Goal: Task Accomplishment & Management: Manage account settings

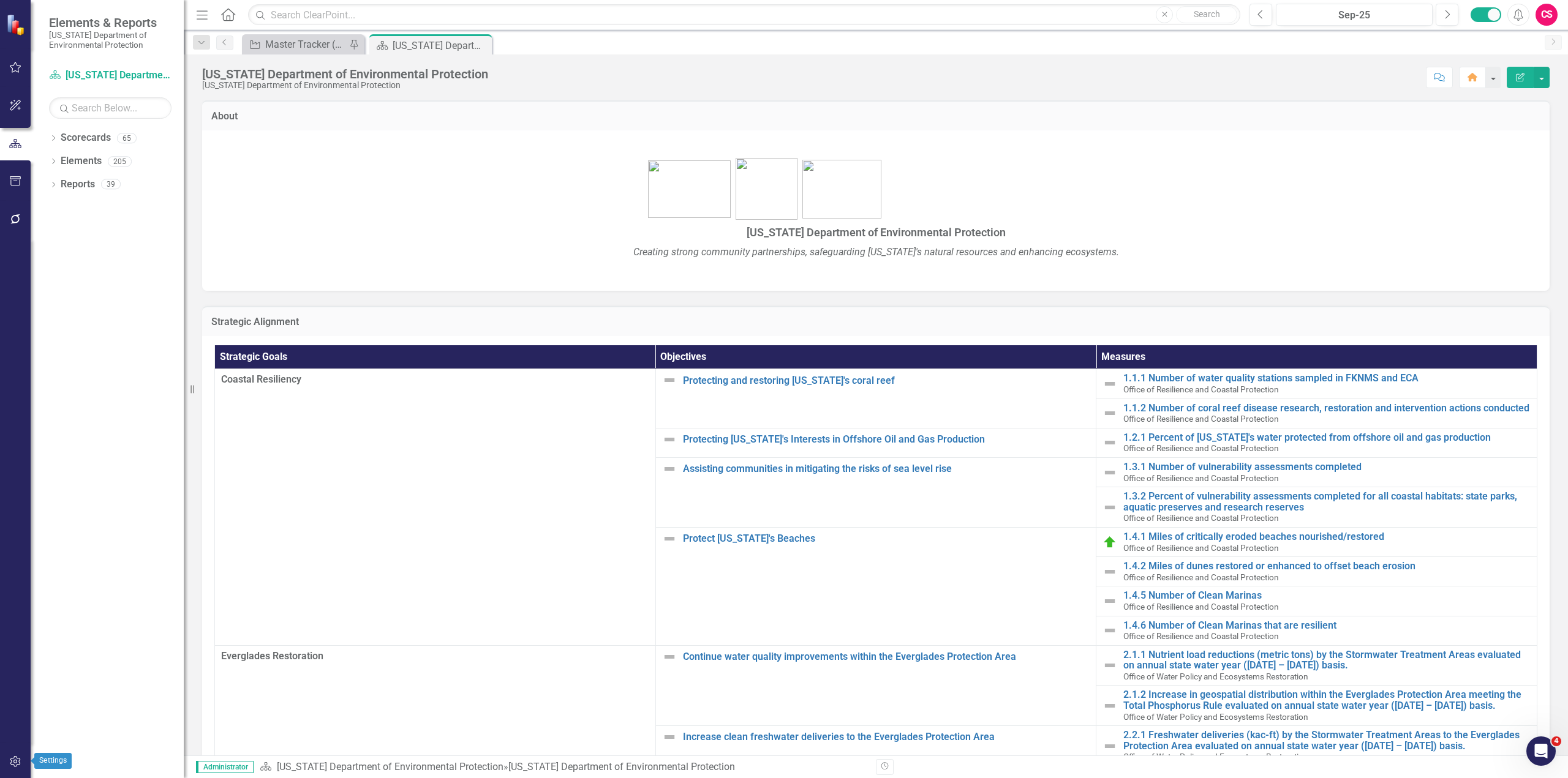
click at [15, 764] on icon "button" at bounding box center [15, 761] width 13 height 10
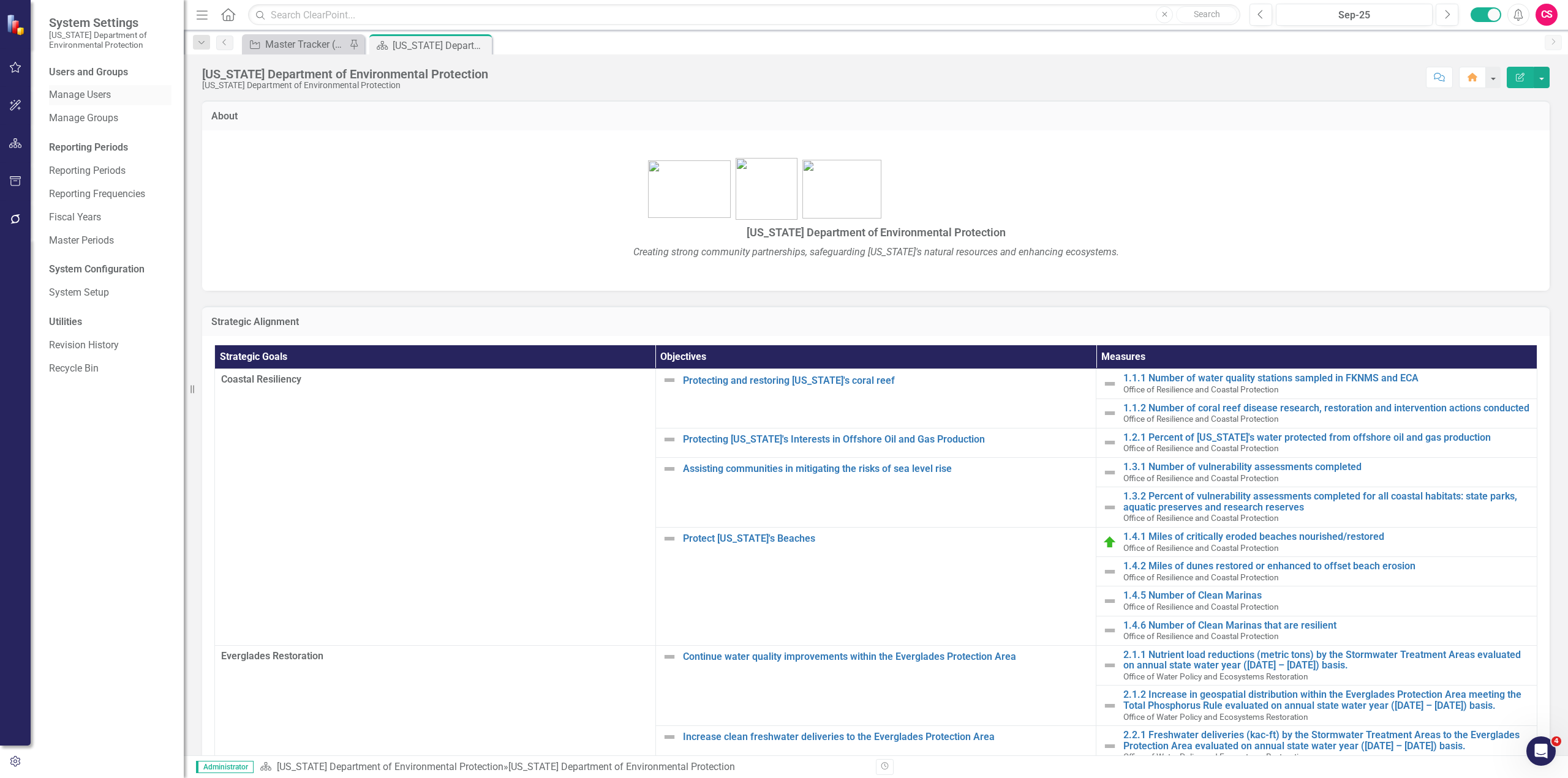
click at [76, 94] on link "Manage Users" at bounding box center [110, 96] width 123 height 14
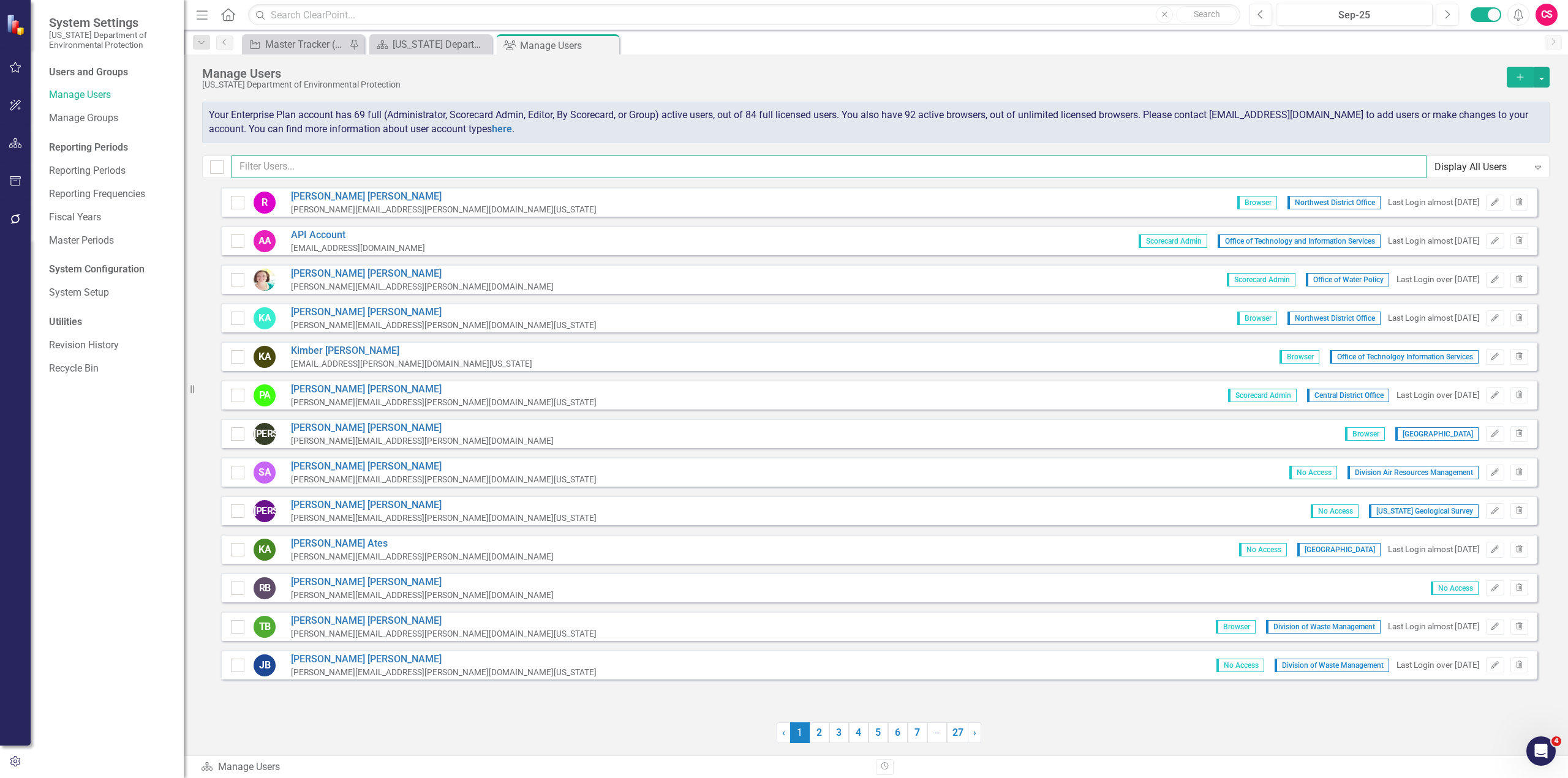
click at [469, 163] on input "text" at bounding box center [829, 167] width 1195 height 23
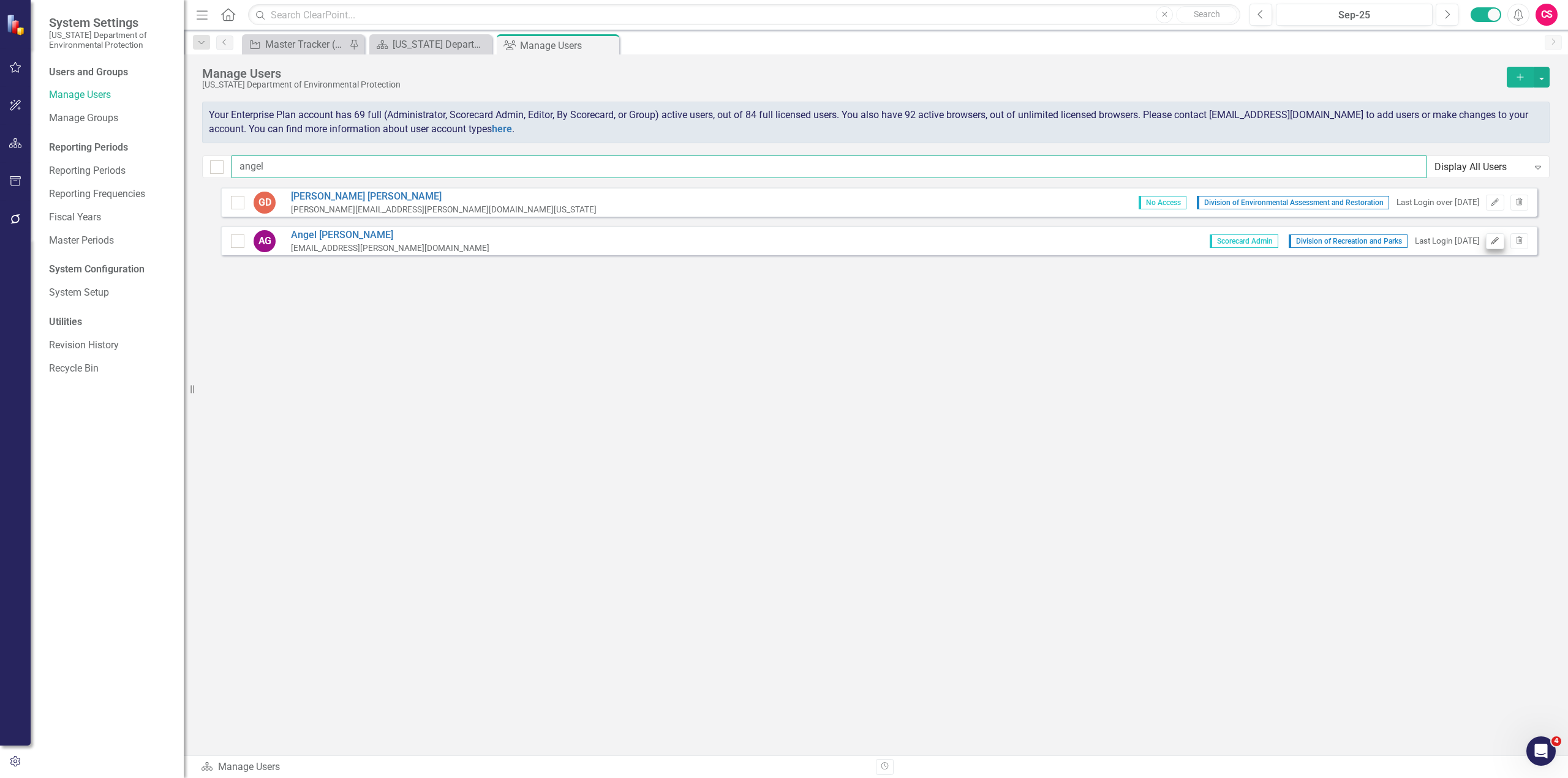
type input "angel"
click at [1496, 244] on icon "Edit" at bounding box center [1494, 241] width 9 height 7
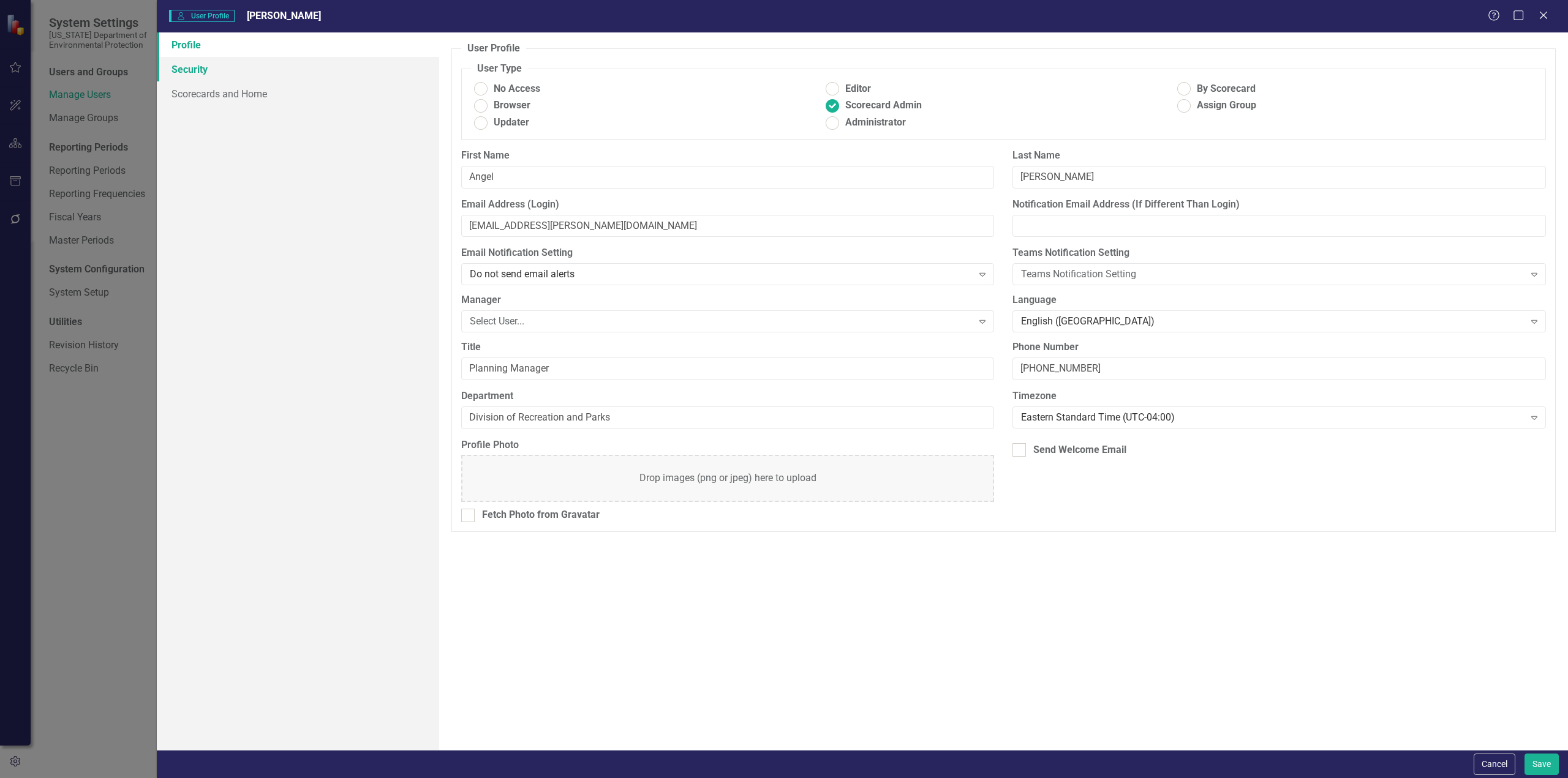
click at [187, 75] on link "Security" at bounding box center [298, 69] width 282 height 25
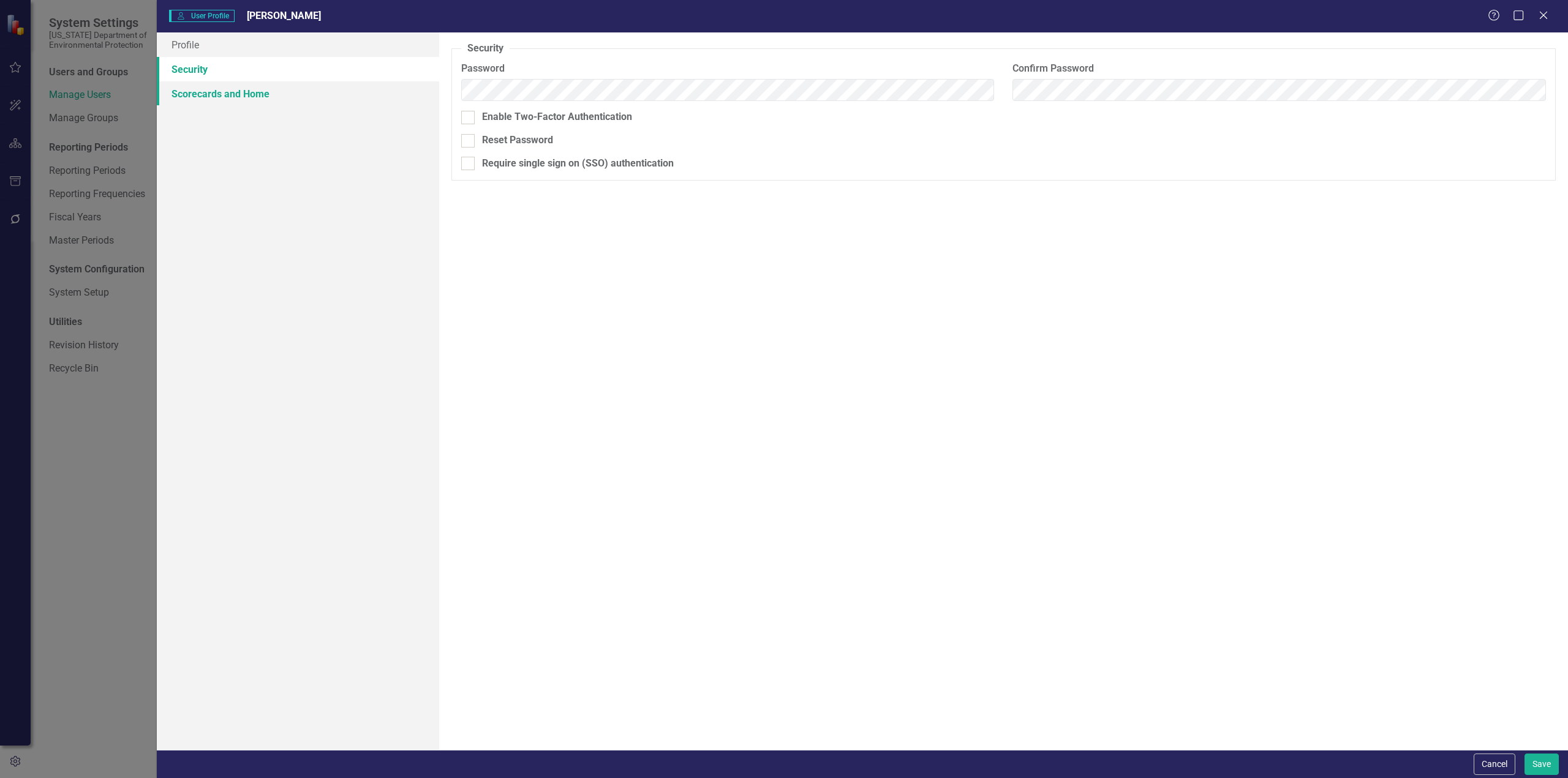
click at [189, 96] on link "Scorecards and Home" at bounding box center [298, 94] width 282 height 25
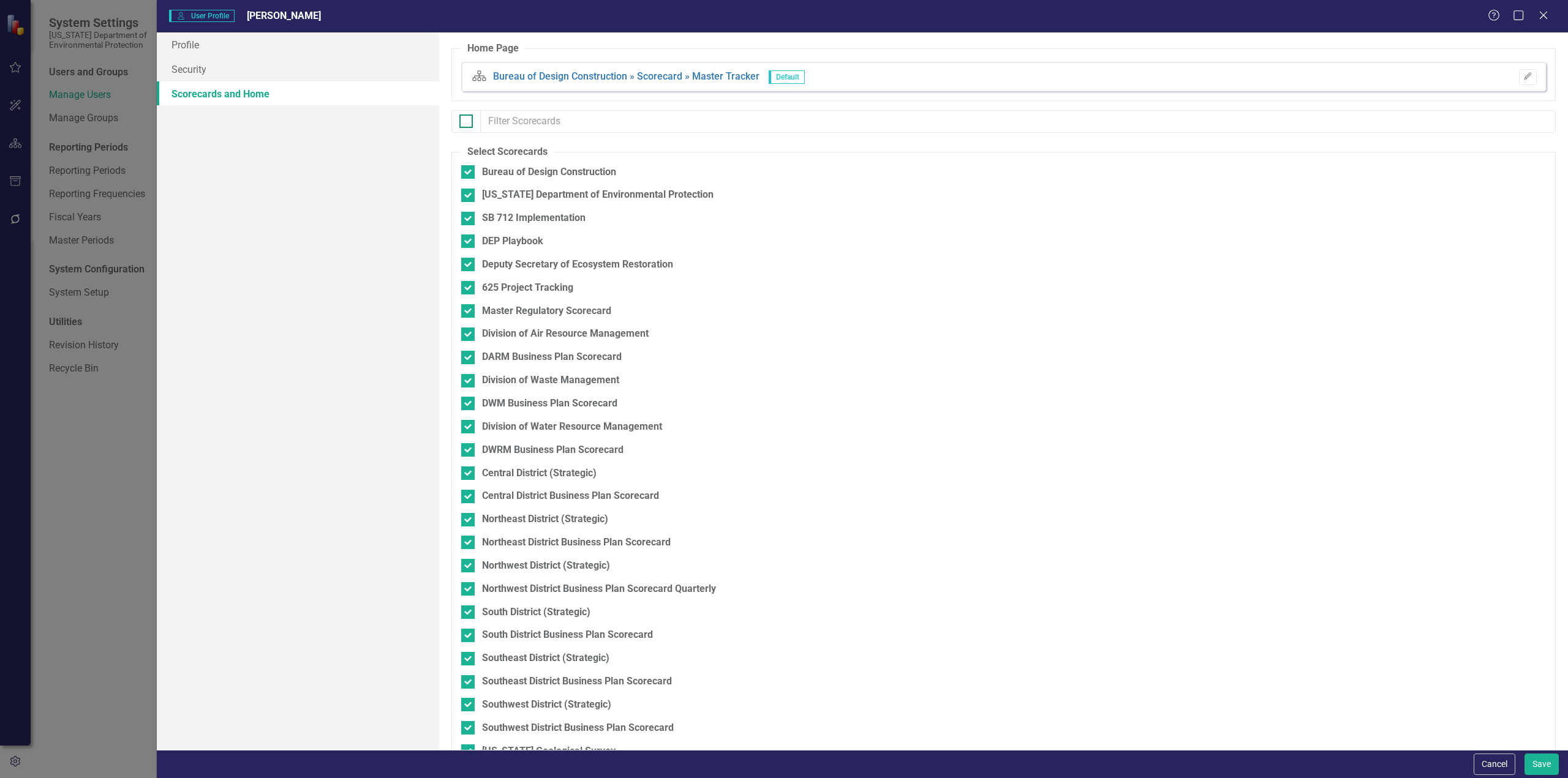
click at [466, 121] on input "checkbox" at bounding box center [463, 118] width 8 height 8
checkbox input "true"
click at [464, 122] on input "checkbox" at bounding box center [463, 118] width 8 height 8
checkbox input "false"
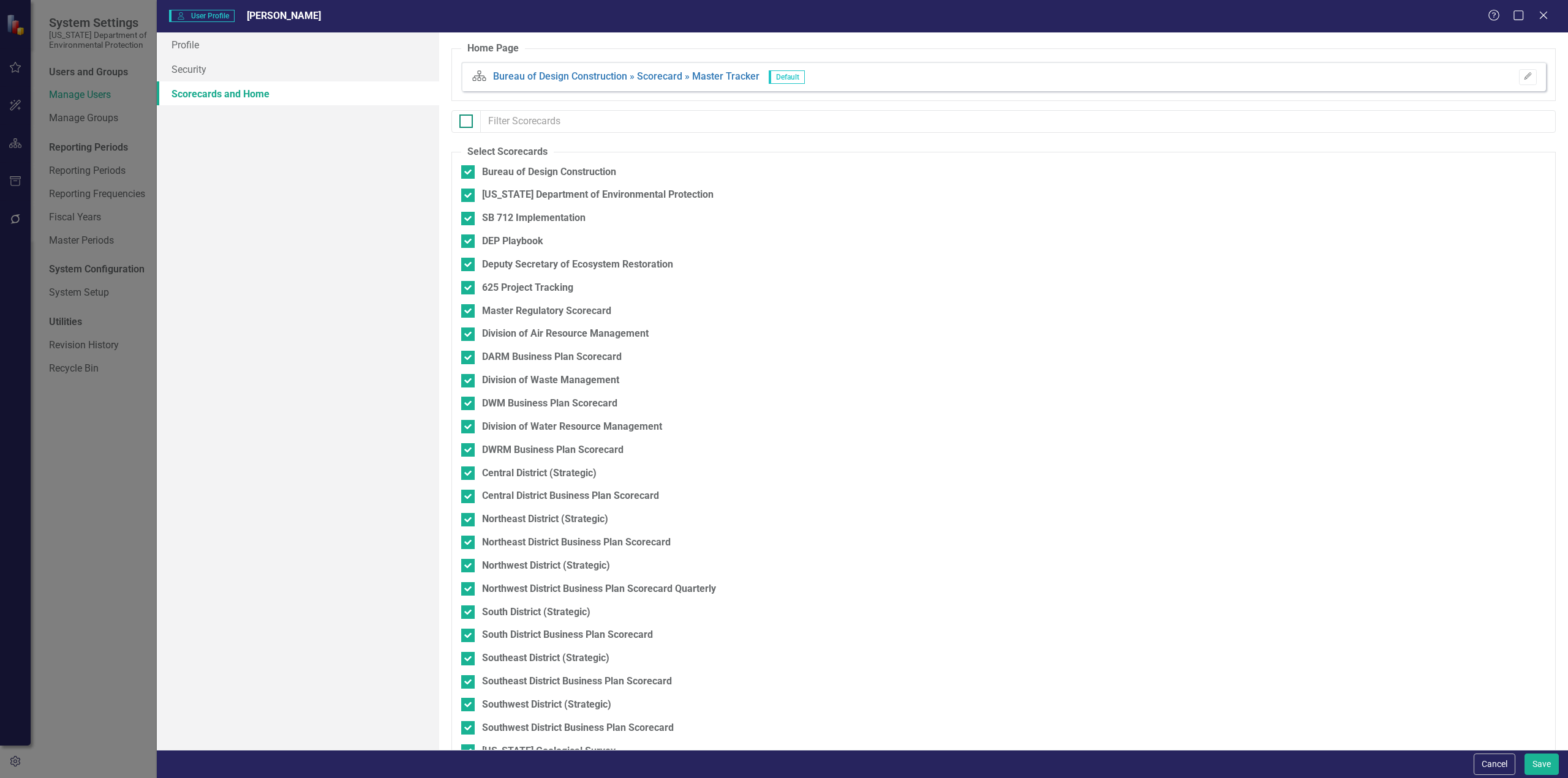
checkbox input "false"
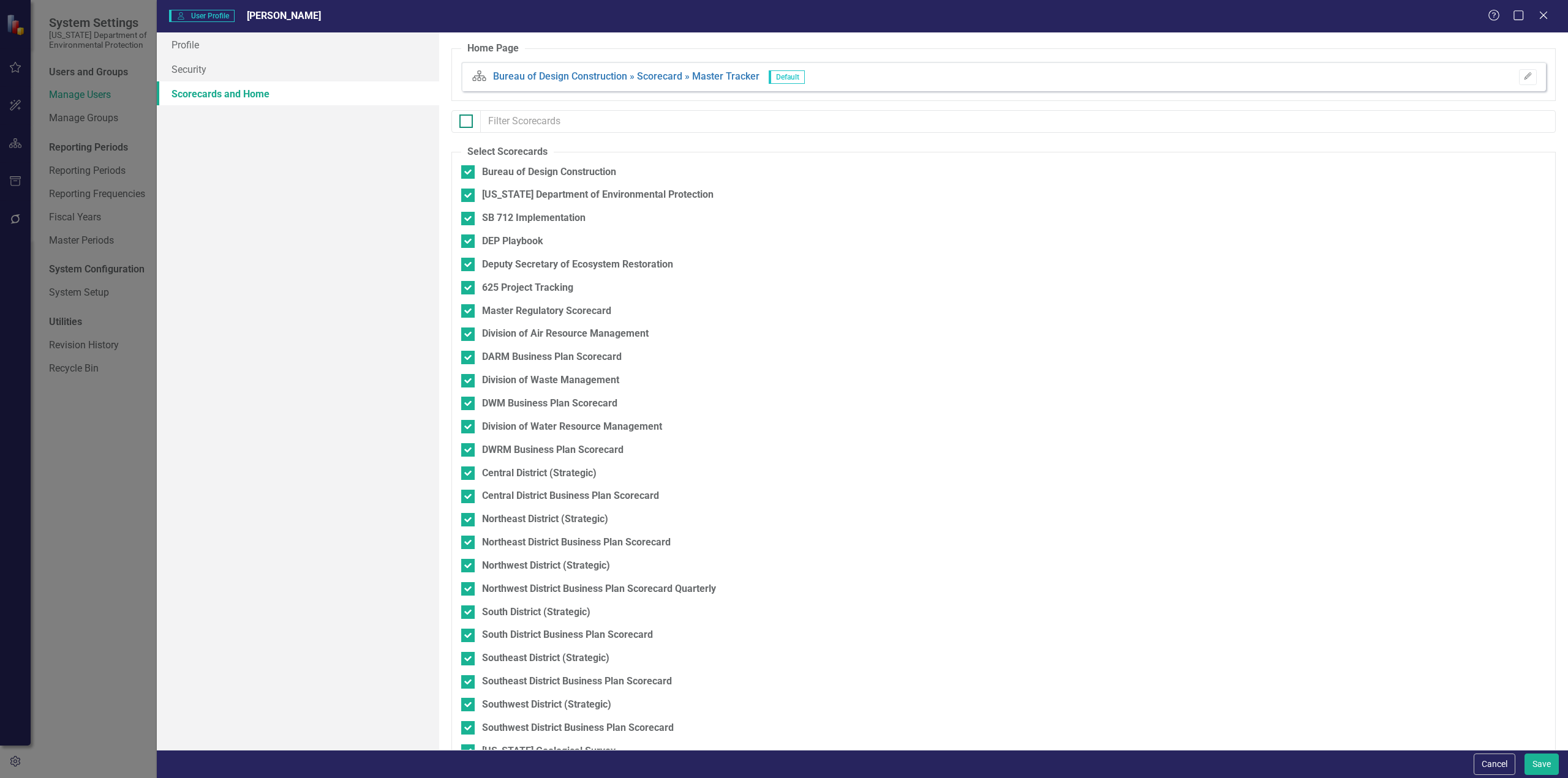
checkbox input "false"
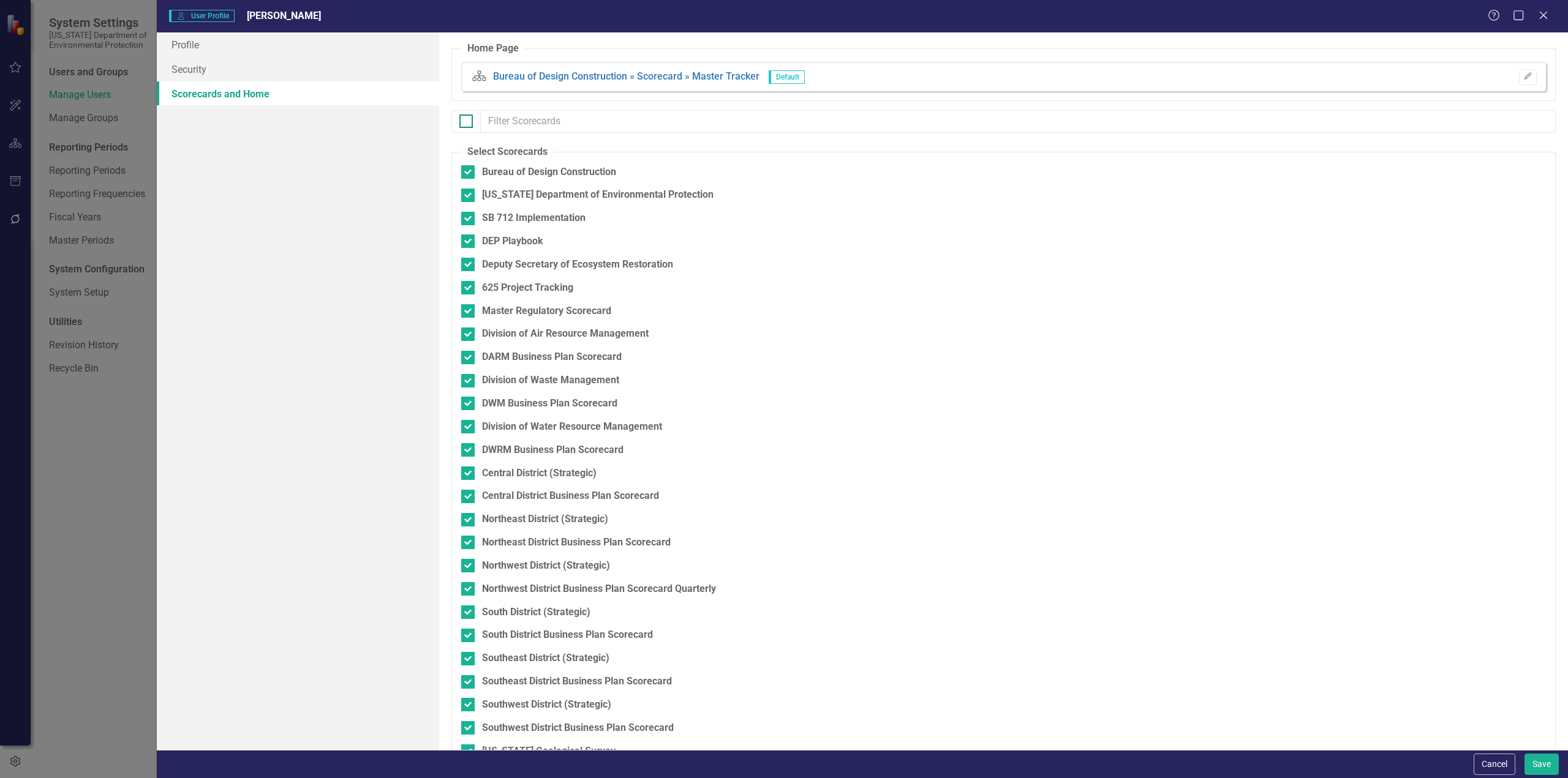
checkbox input "false"
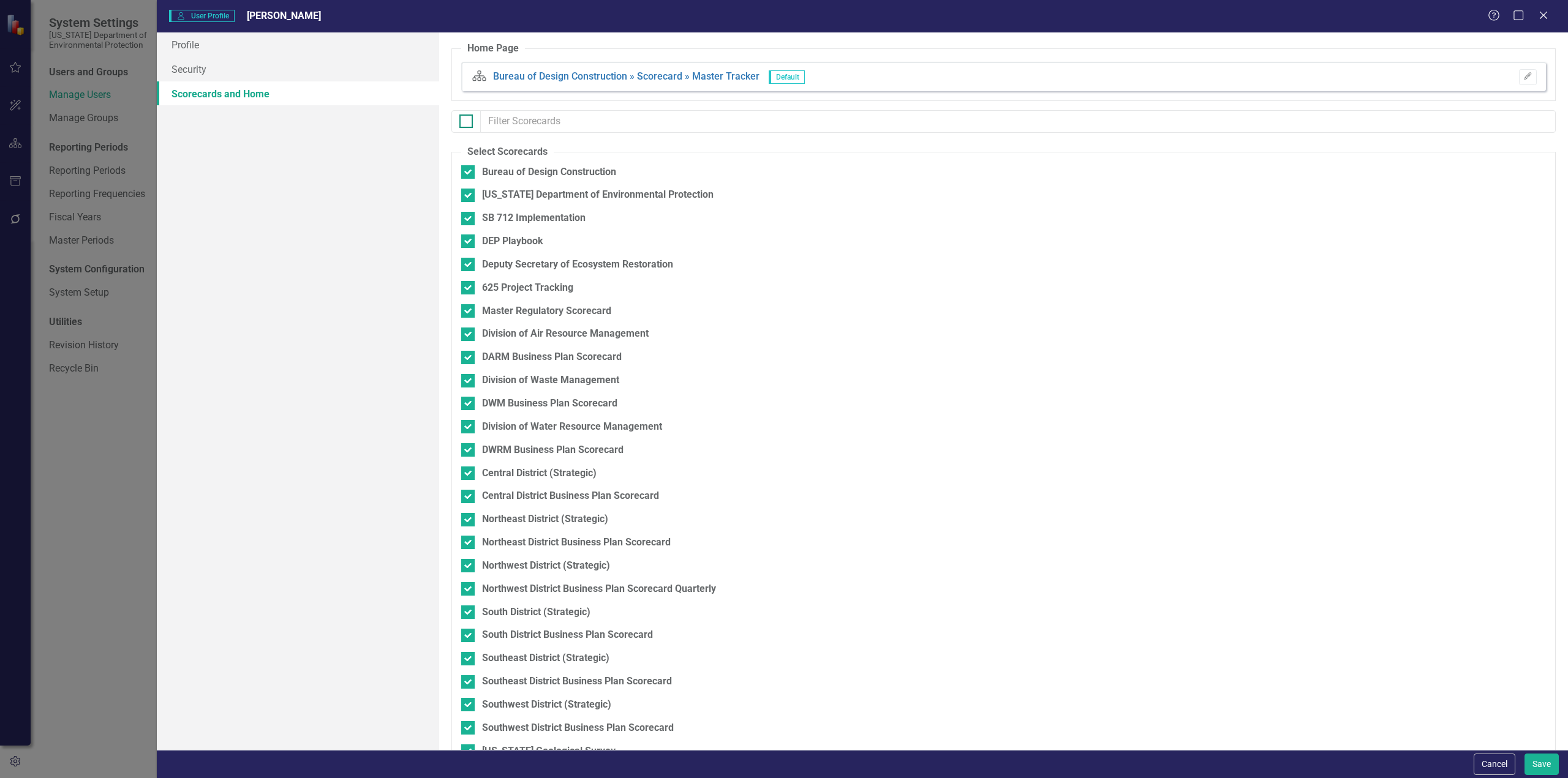
checkbox input "false"
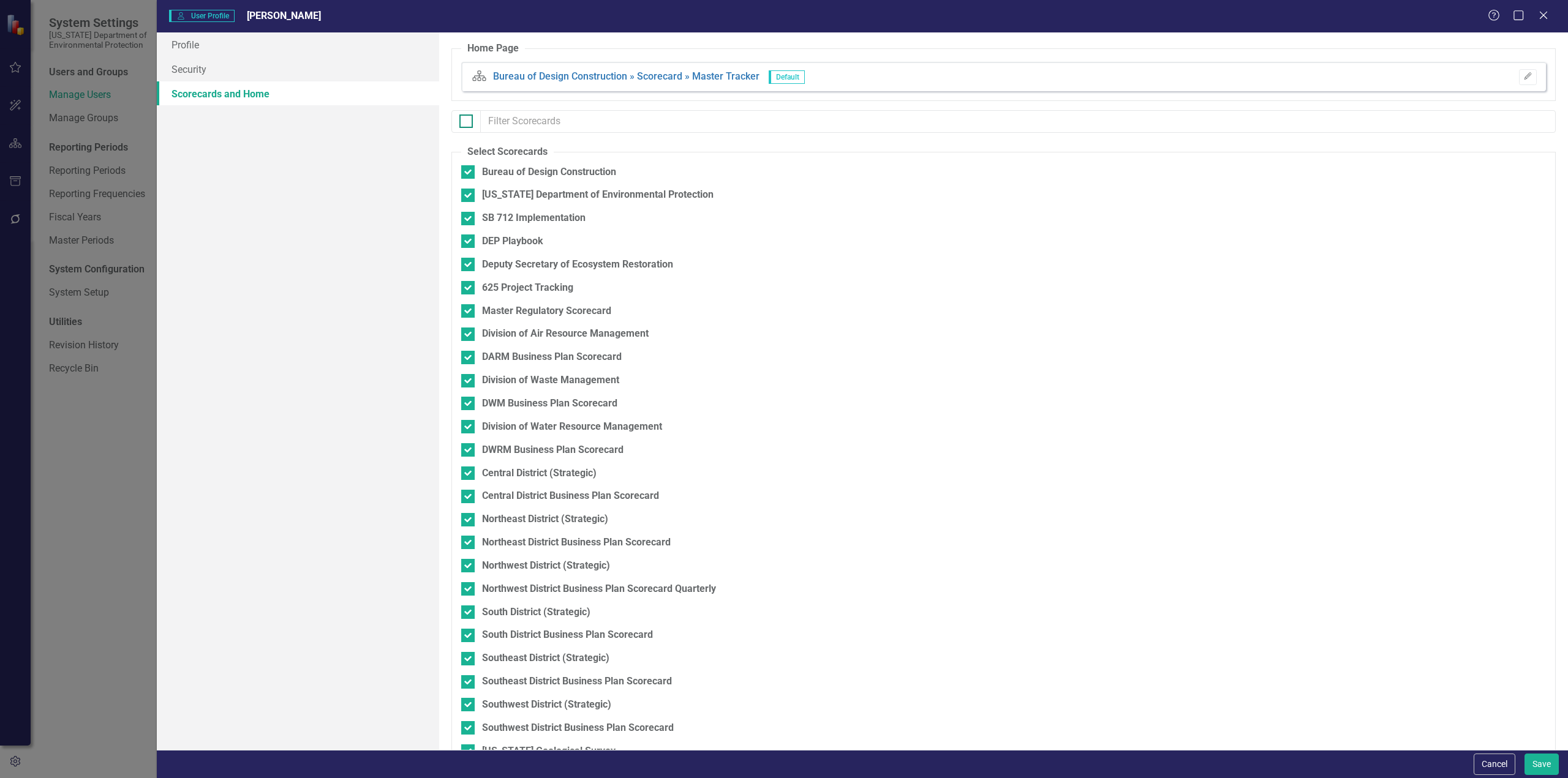
checkbox input "false"
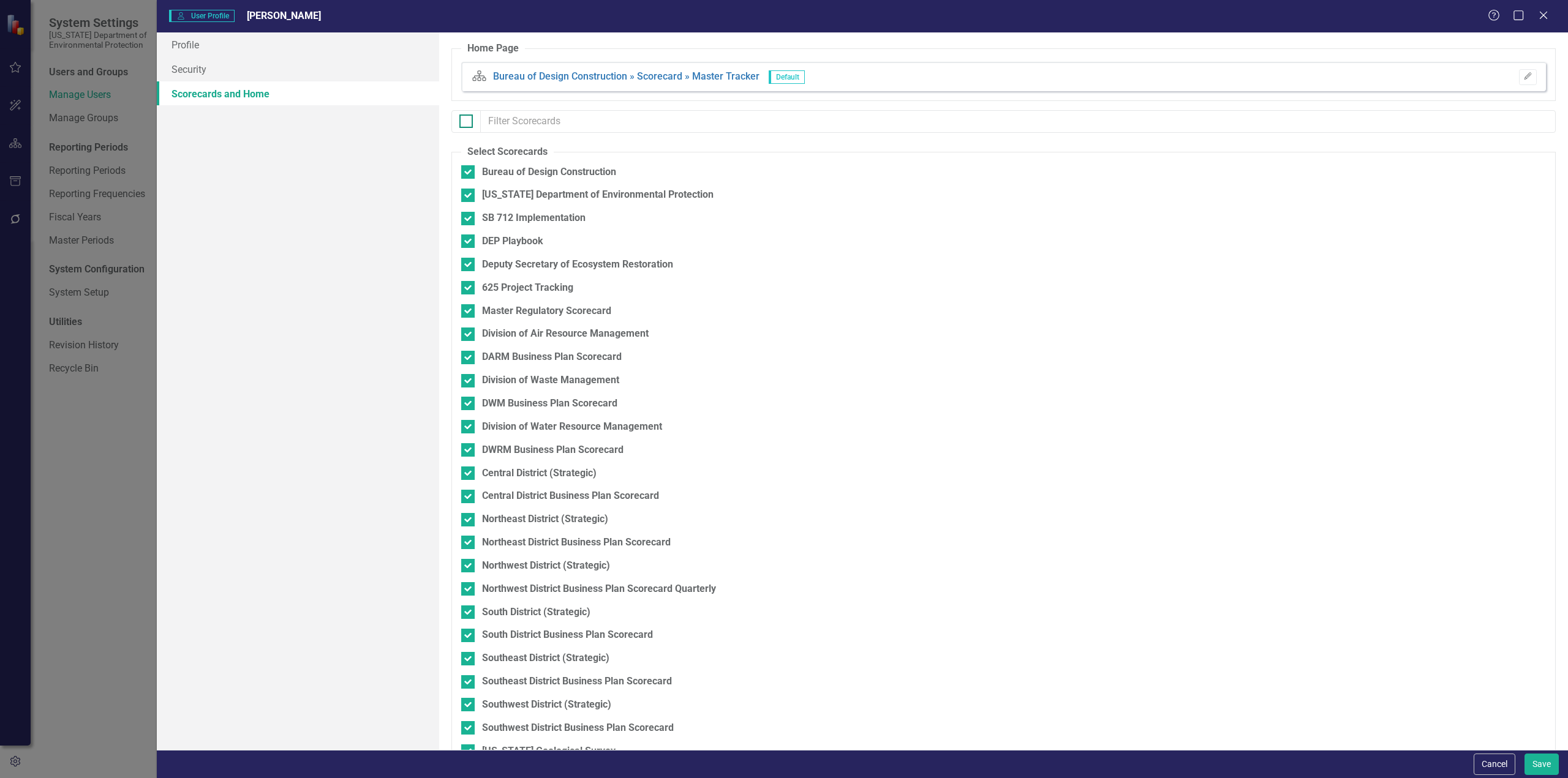
checkbox input "false"
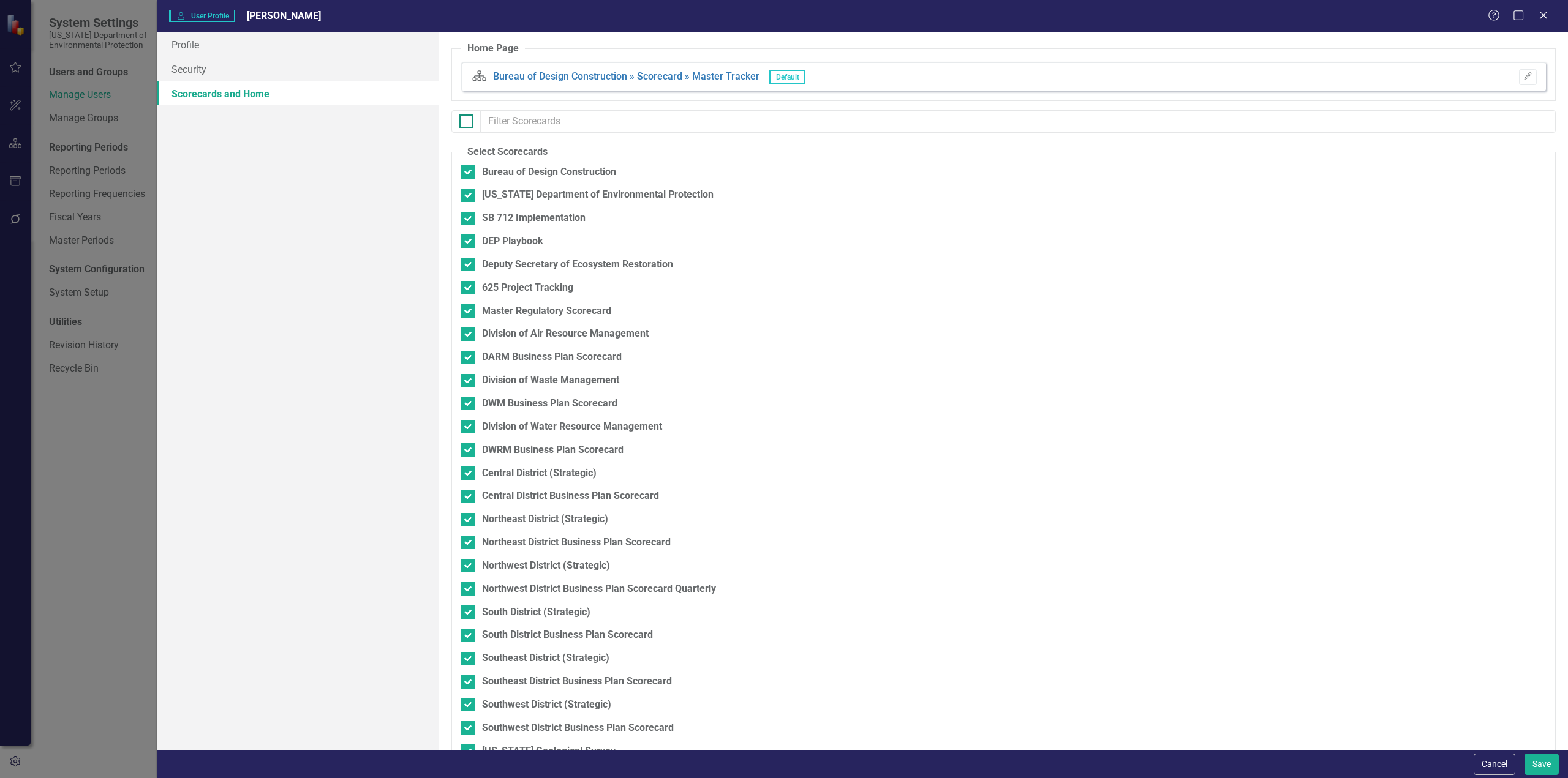
checkbox input "false"
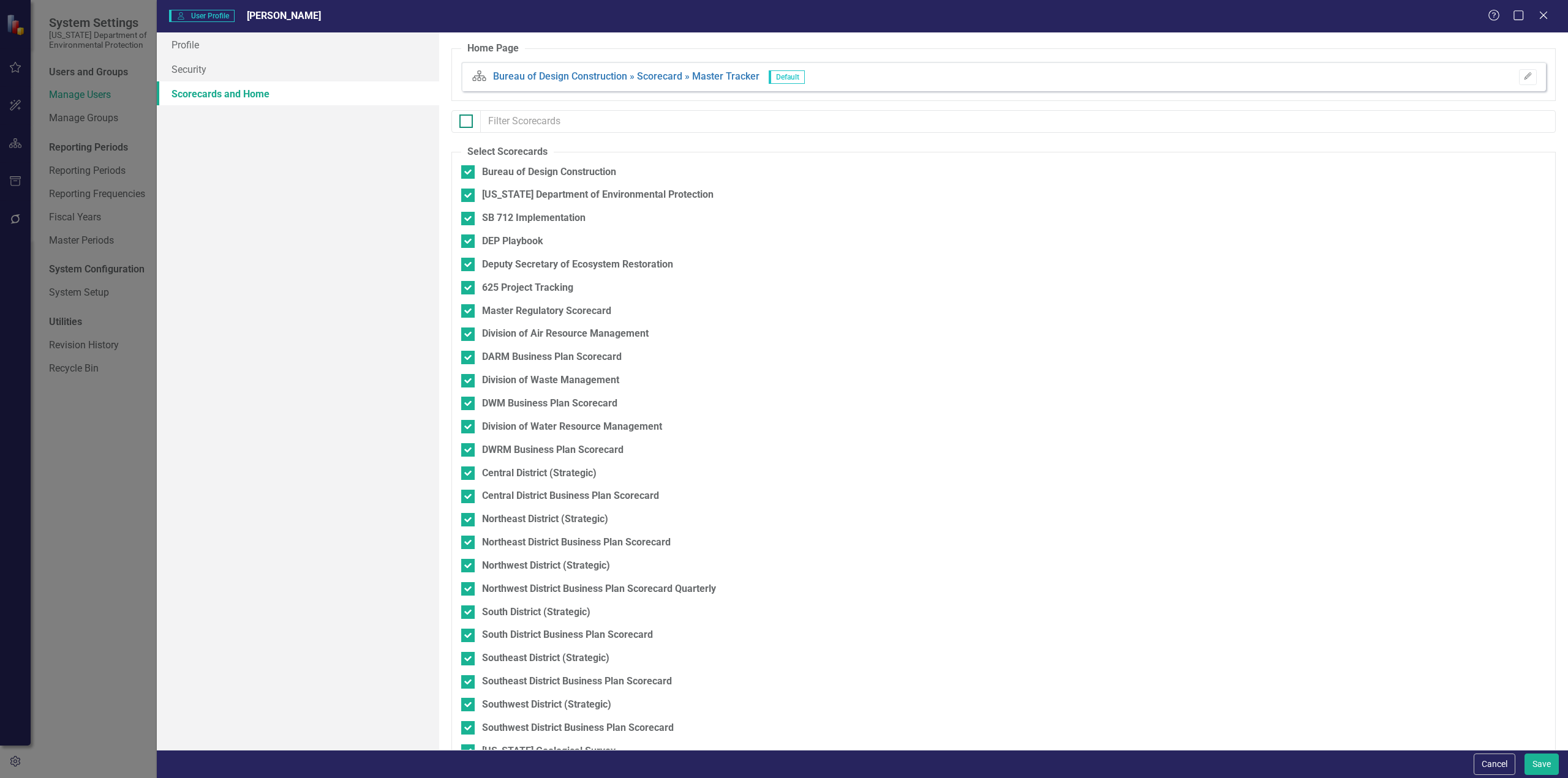
checkbox input "false"
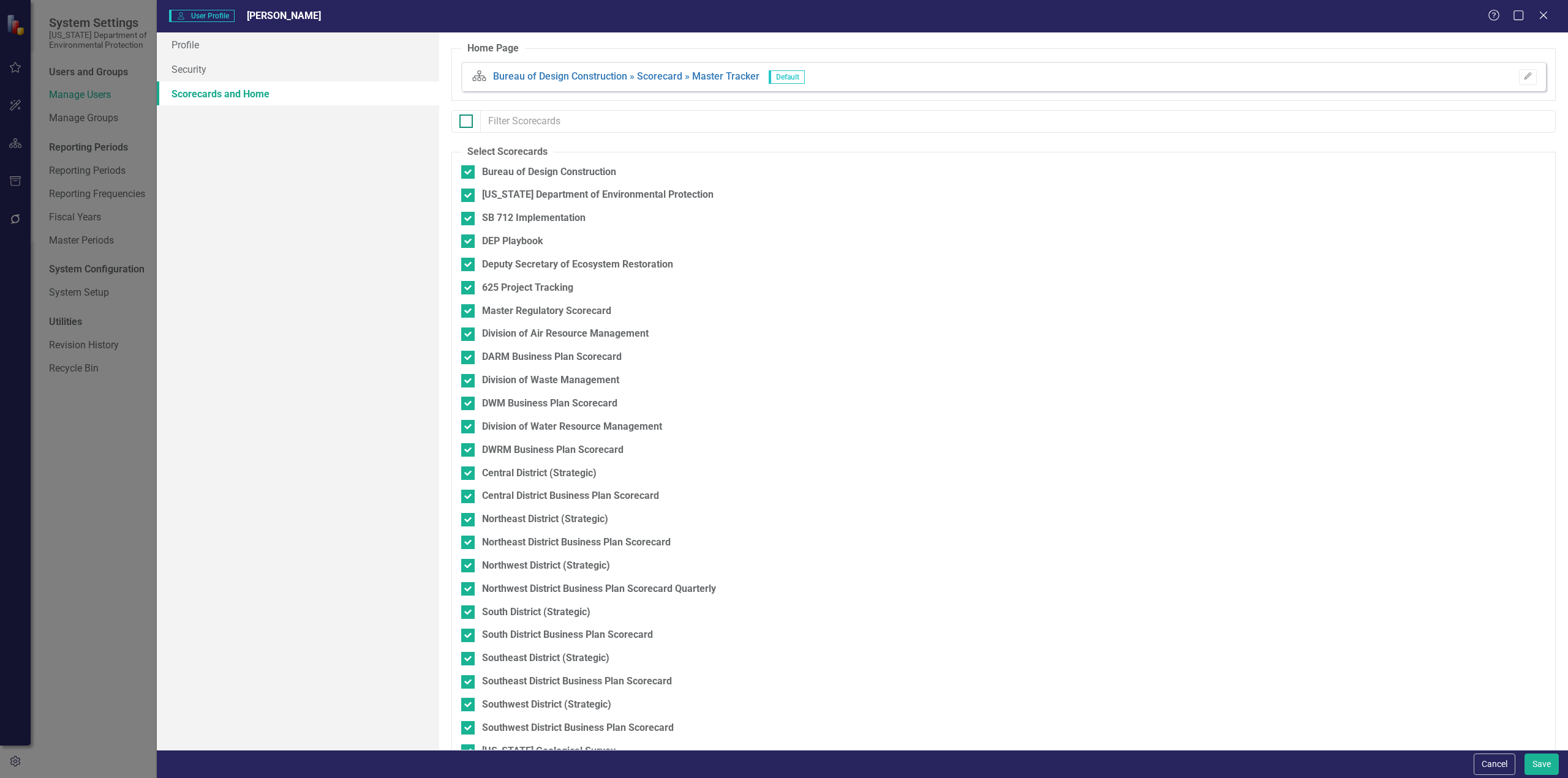
checkbox input "false"
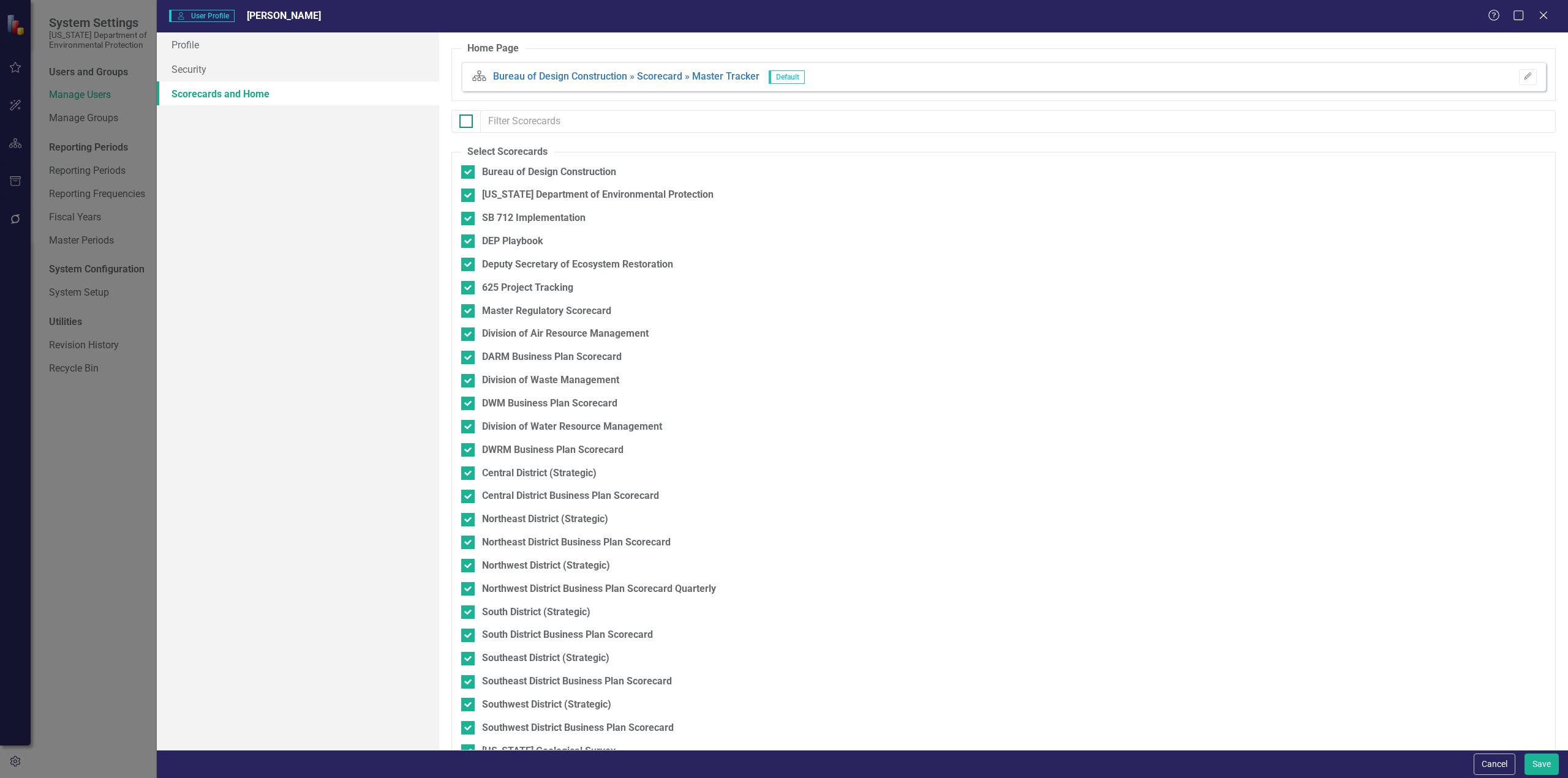
checkbox input "false"
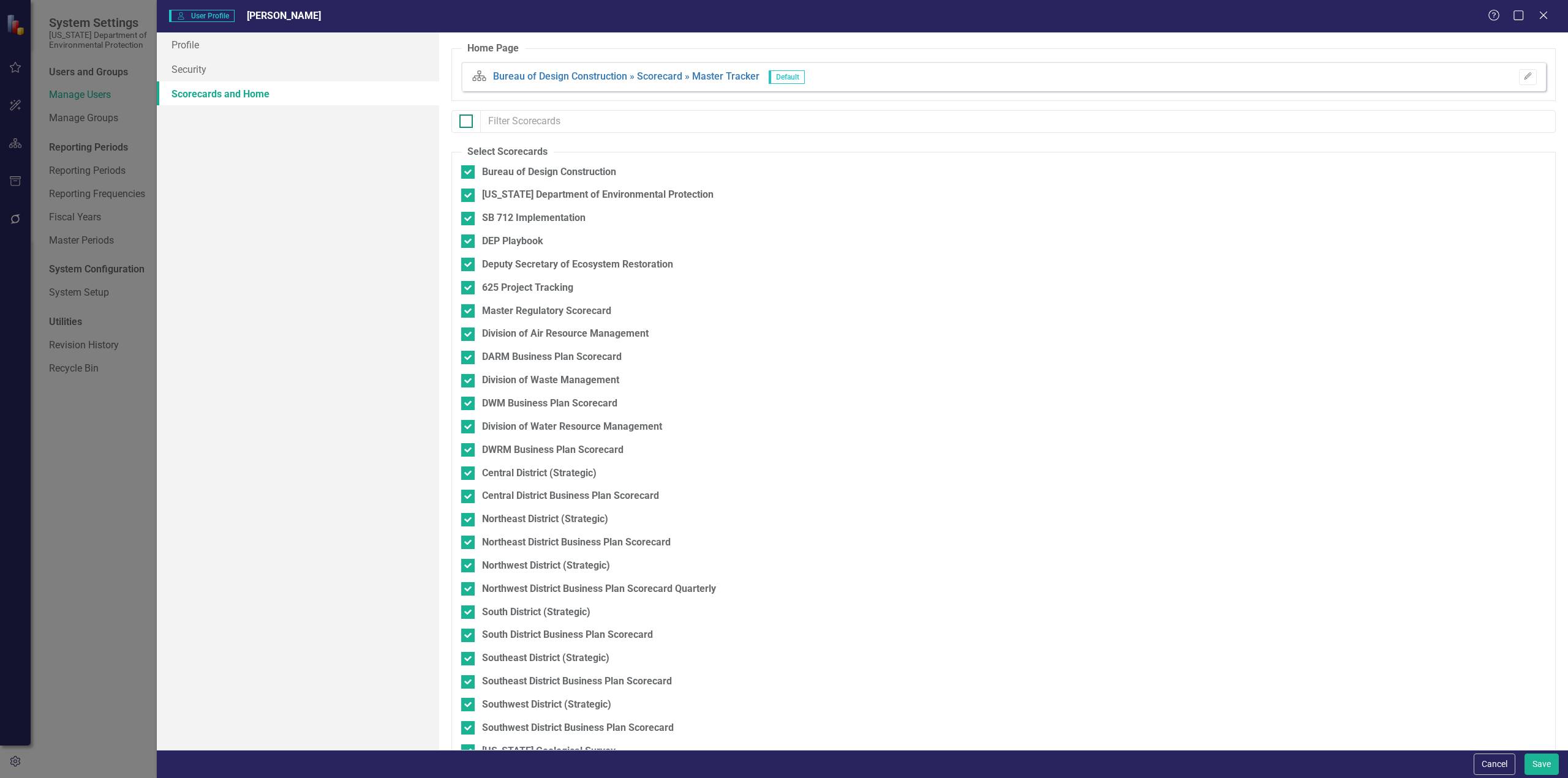
checkbox input "false"
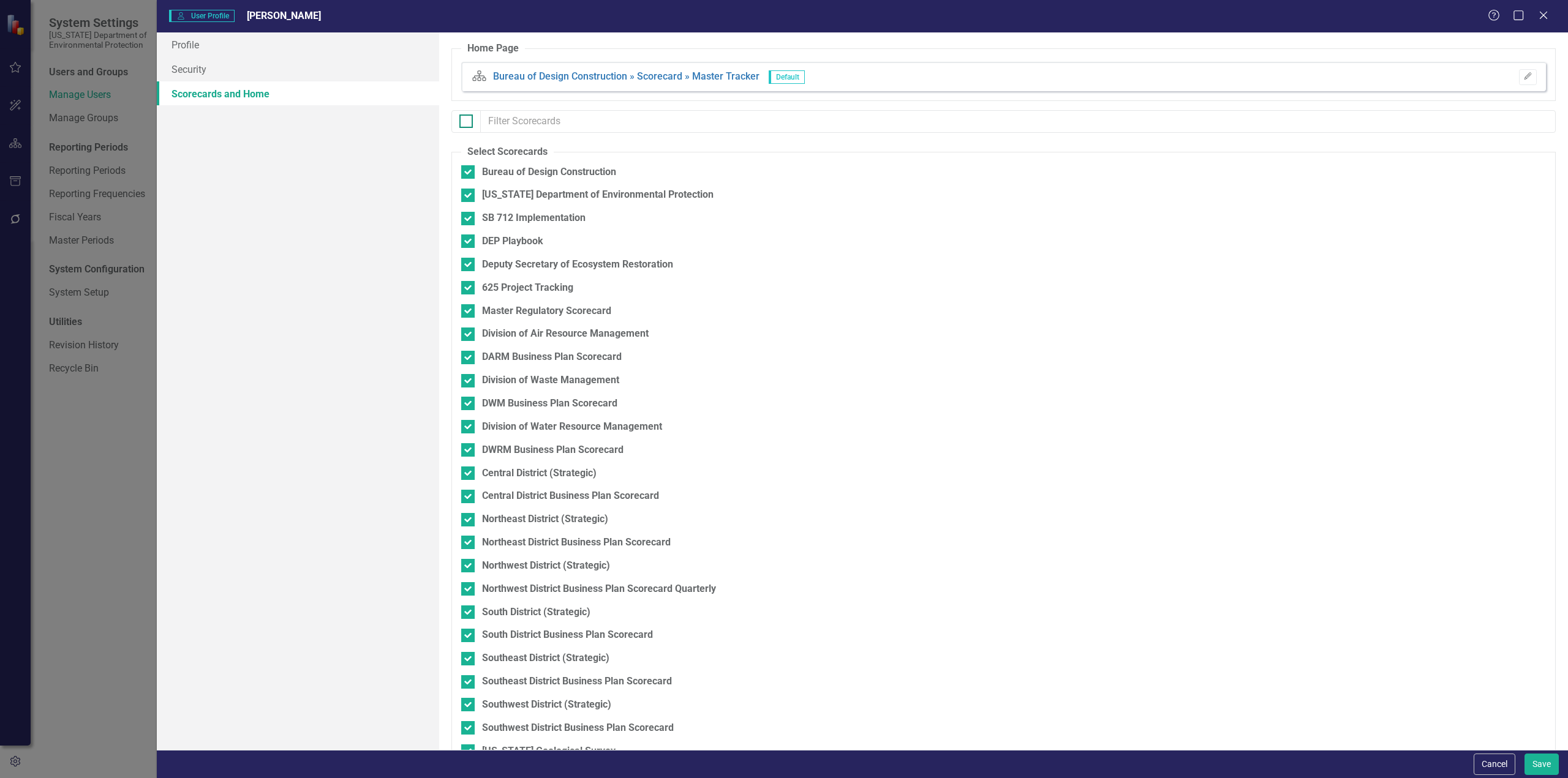
checkbox input "false"
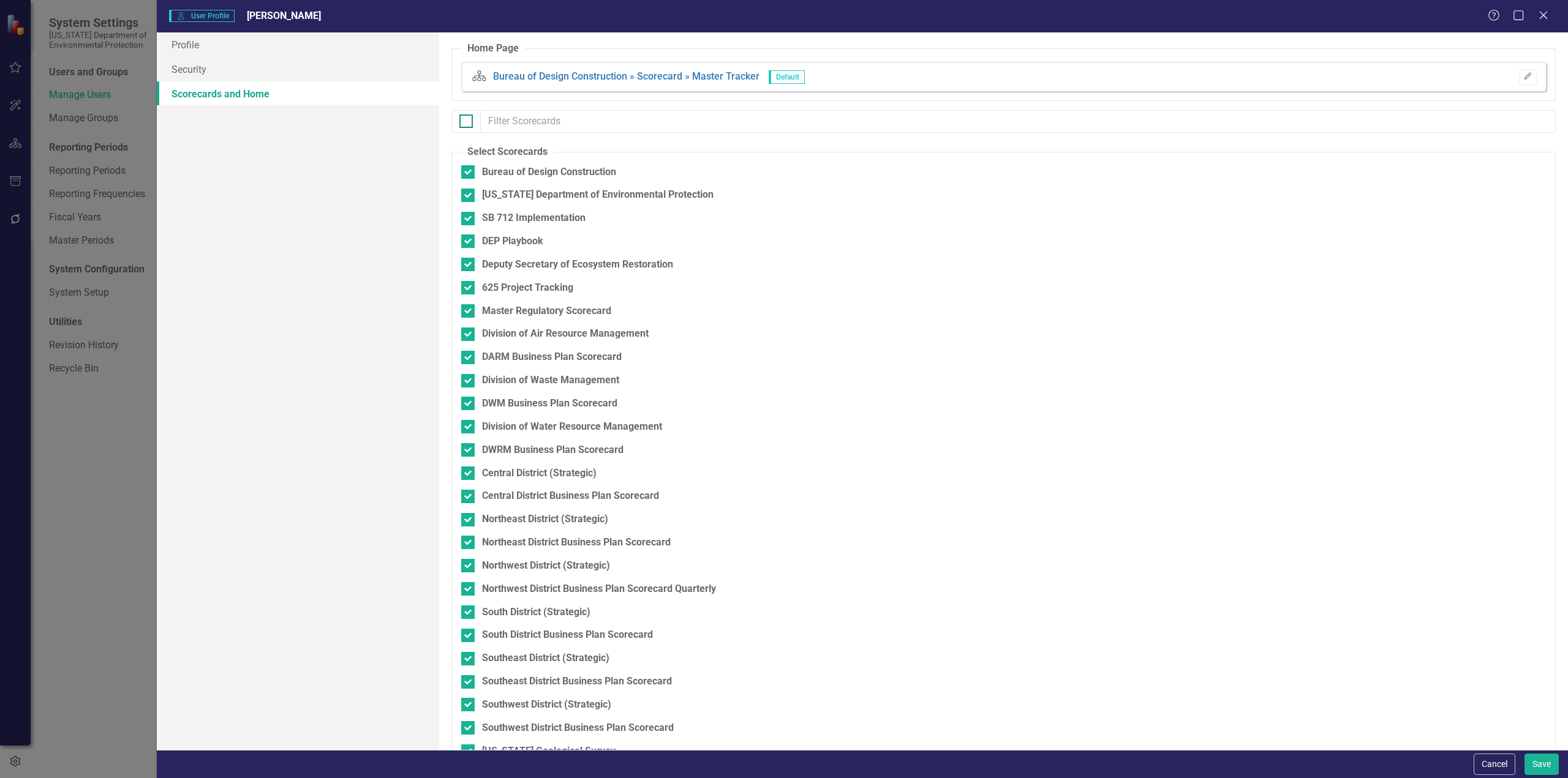
checkbox input "false"
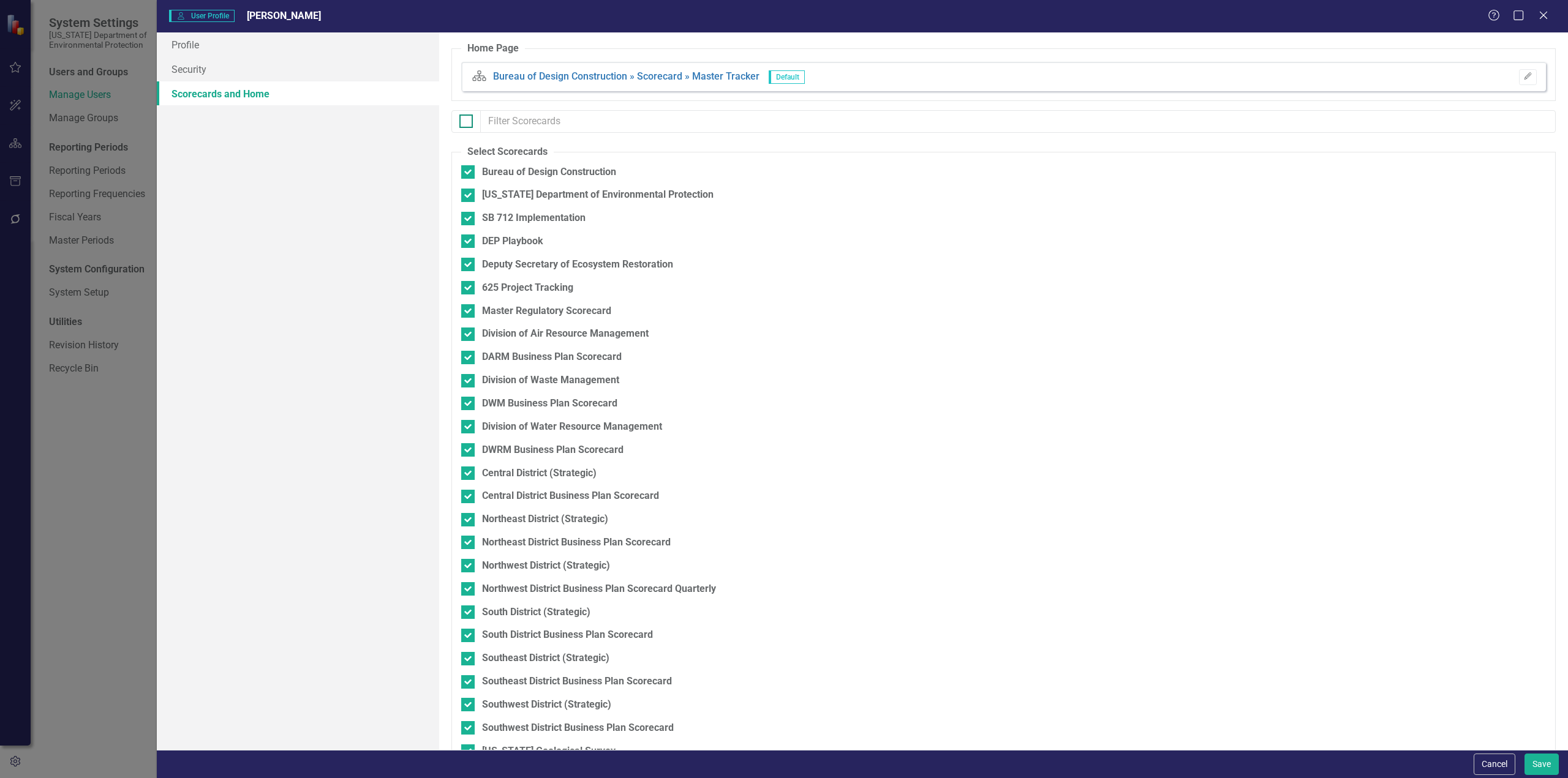
checkbox input "false"
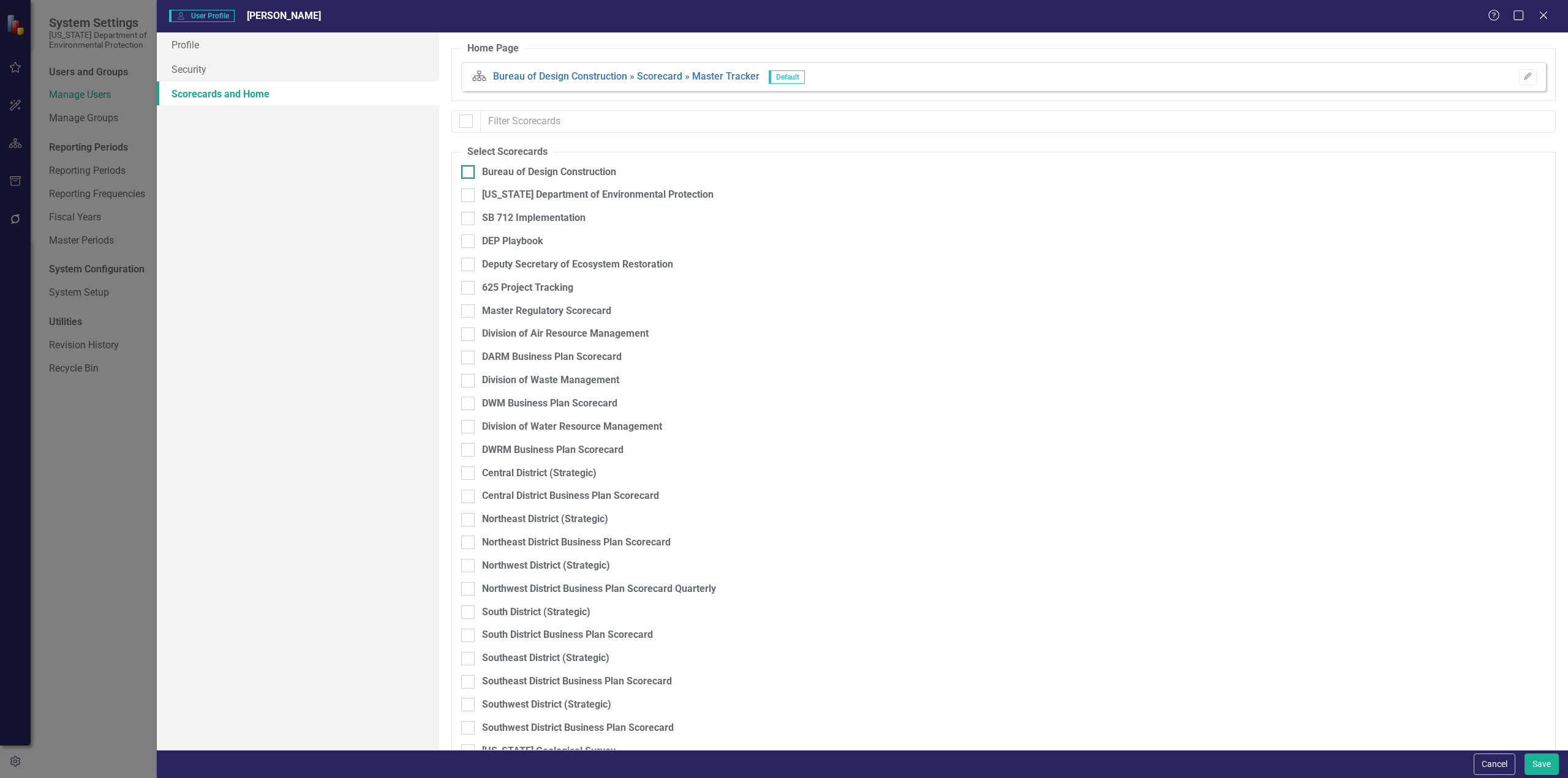
click at [471, 172] on div at bounding box center [468, 172] width 14 height 14
click at [469, 172] on input "Bureau of Design Construction" at bounding box center [465, 169] width 8 height 8
checkbox input "true"
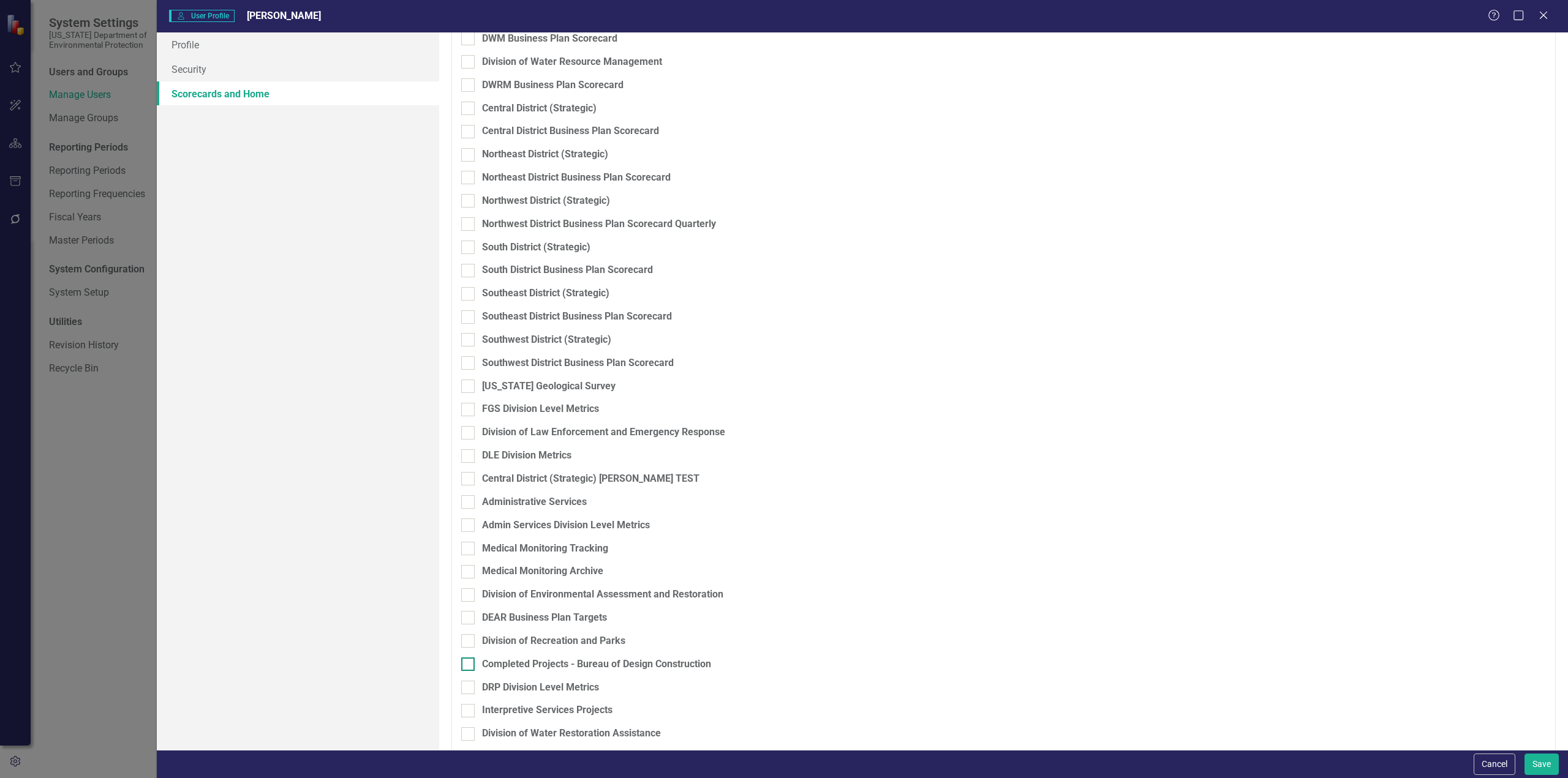
scroll to position [365, 0]
click at [1500, 769] on button "Cancel" at bounding box center [1494, 764] width 41 height 21
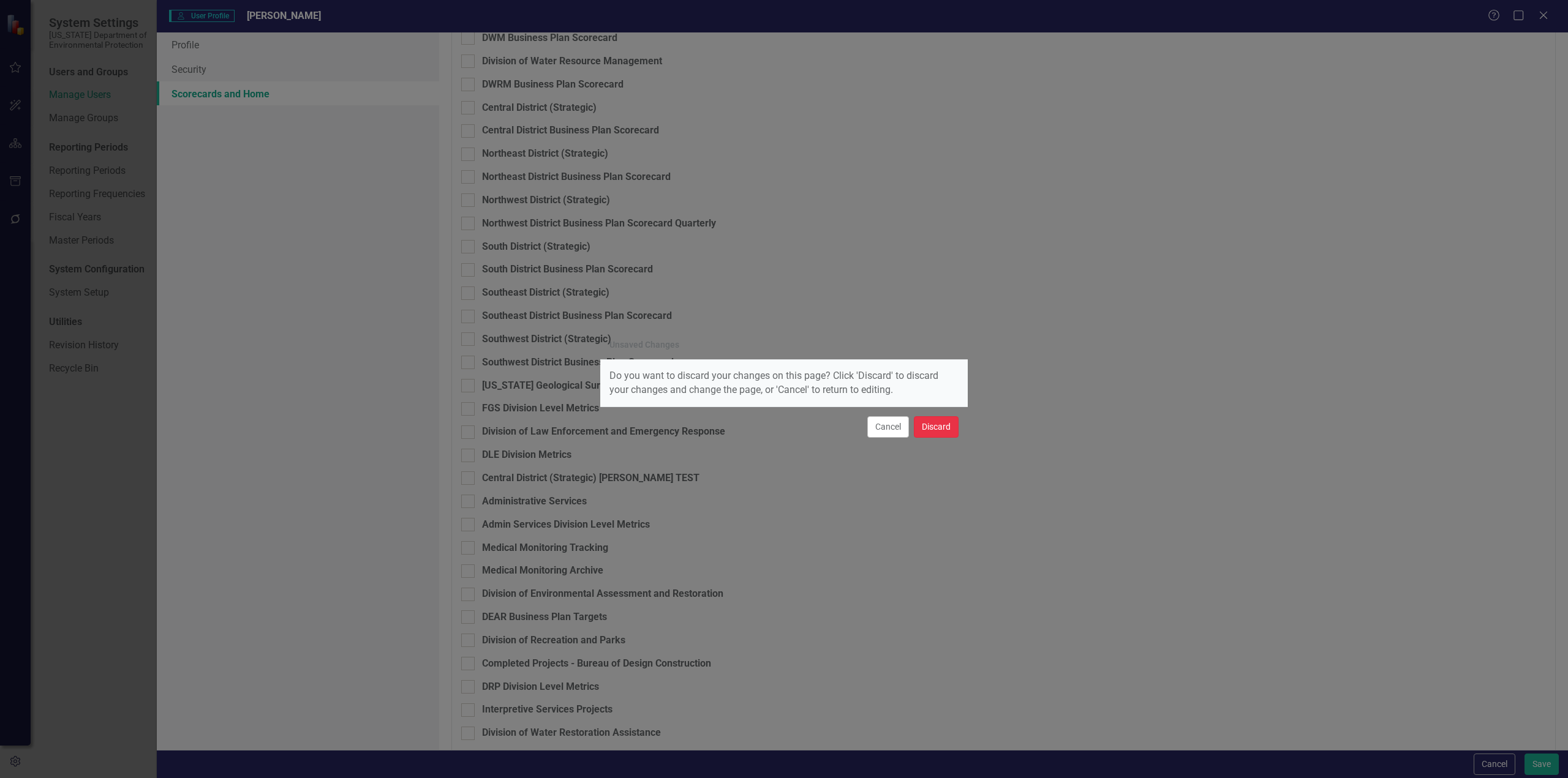
click at [936, 424] on button "Discard" at bounding box center [936, 427] width 45 height 21
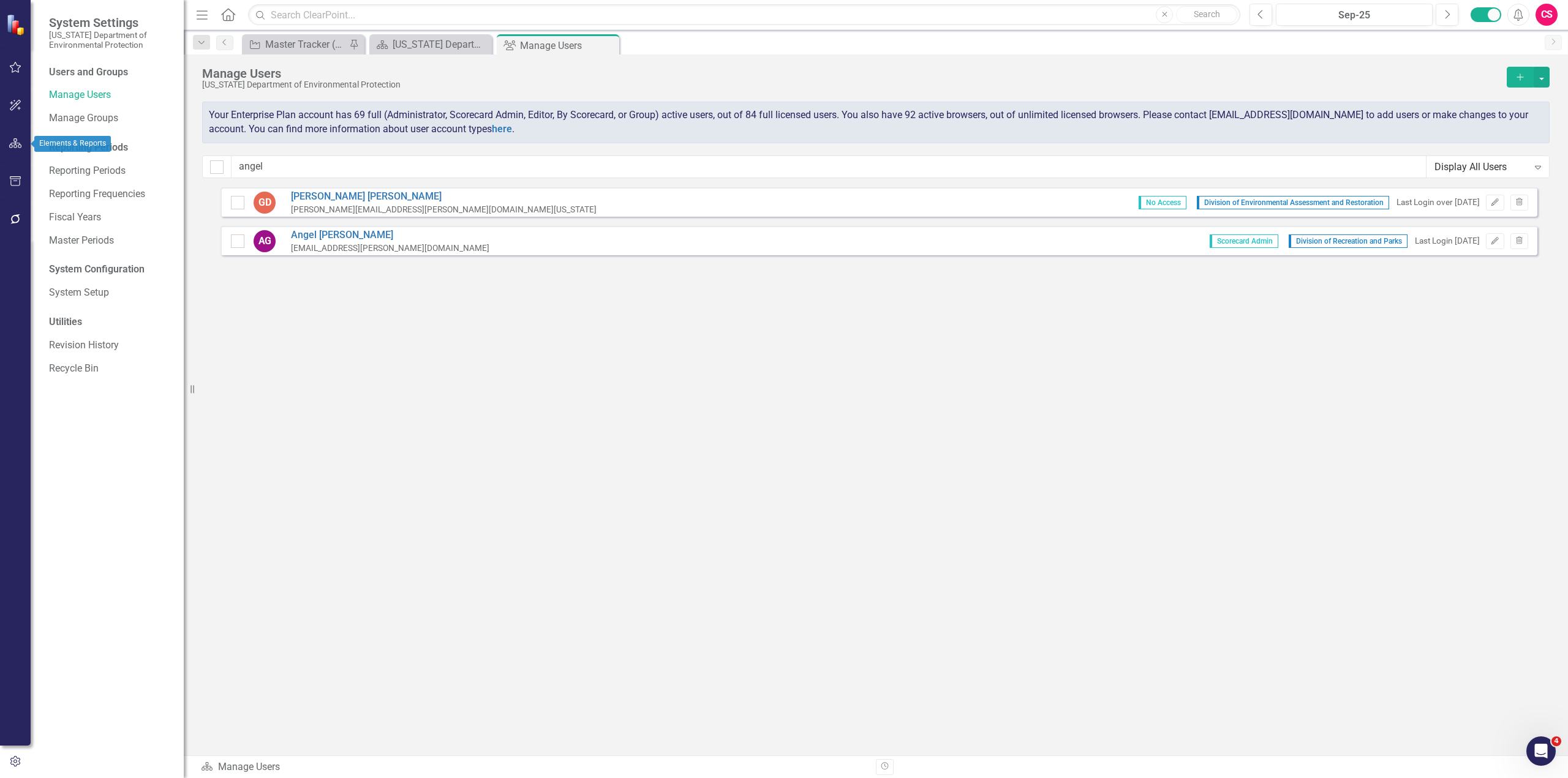
click at [15, 142] on icon "button" at bounding box center [15, 143] width 13 height 10
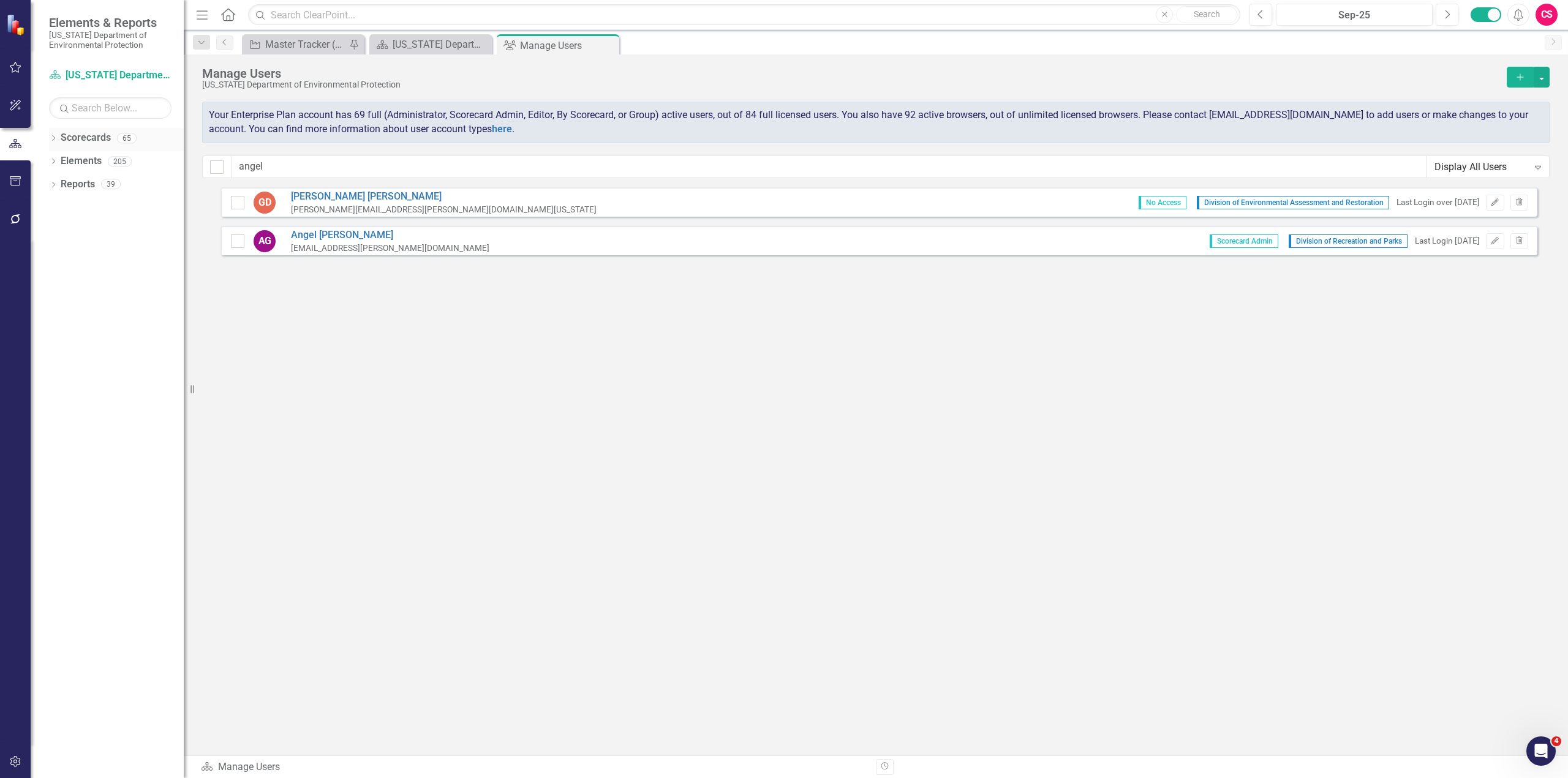
click at [54, 135] on div "Dropdown" at bounding box center [53, 140] width 8 height 10
click at [46, 159] on icon "Dropdown" at bounding box center [41, 161] width 9 height 7
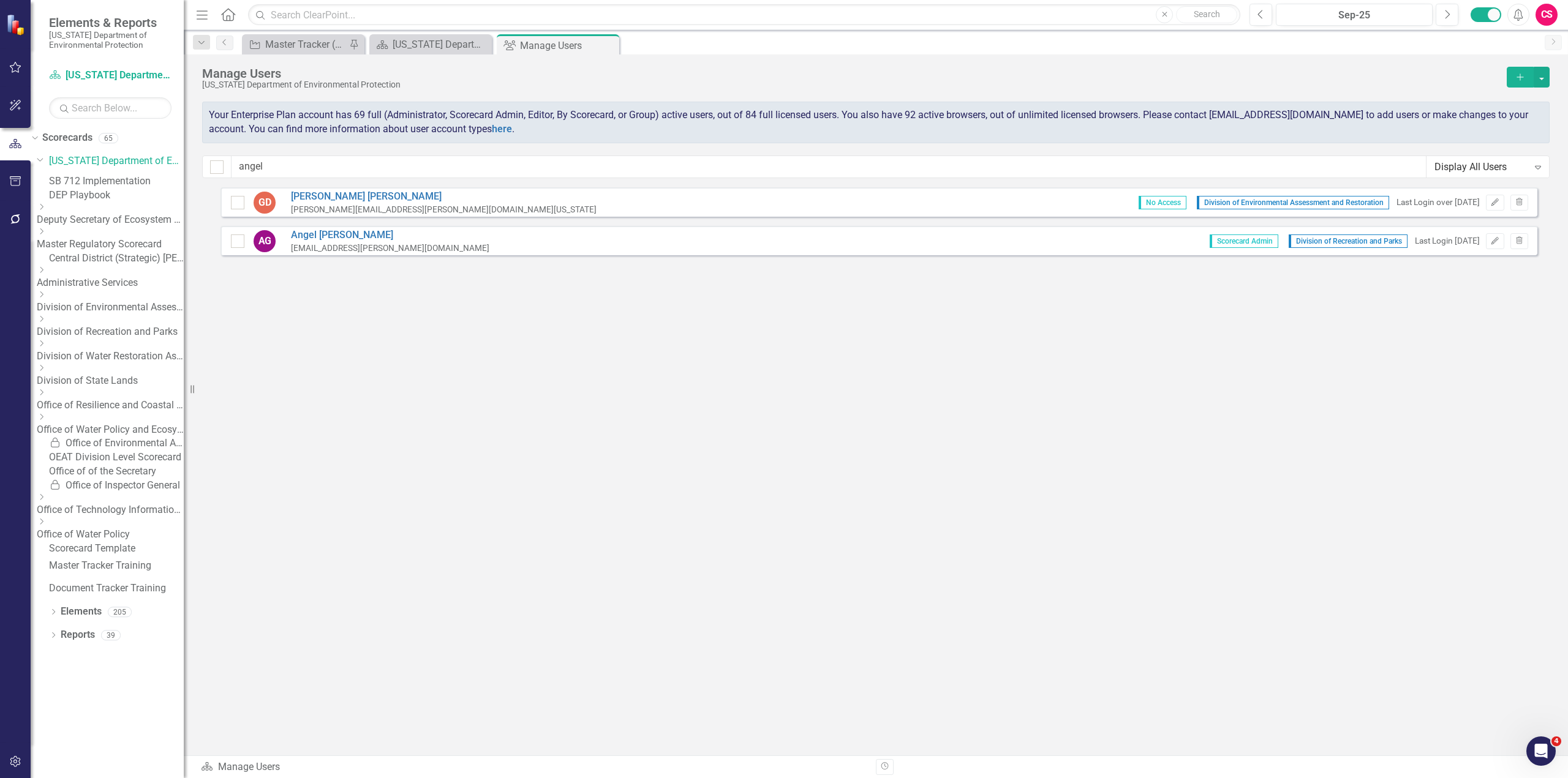
click at [46, 323] on icon "Dropdown" at bounding box center [41, 318] width 9 height 7
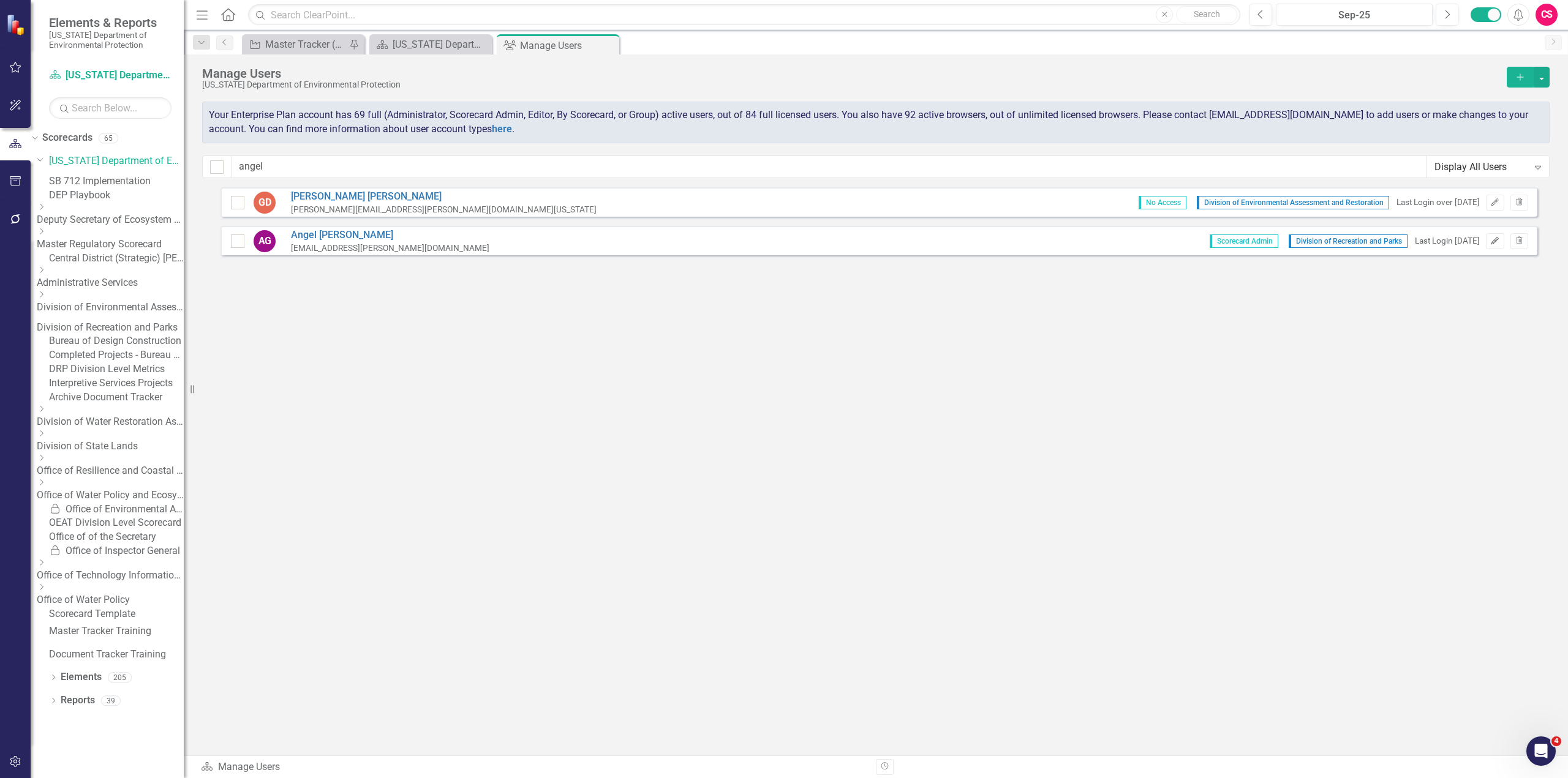
click at [1495, 245] on button "Edit" at bounding box center [1495, 241] width 18 height 16
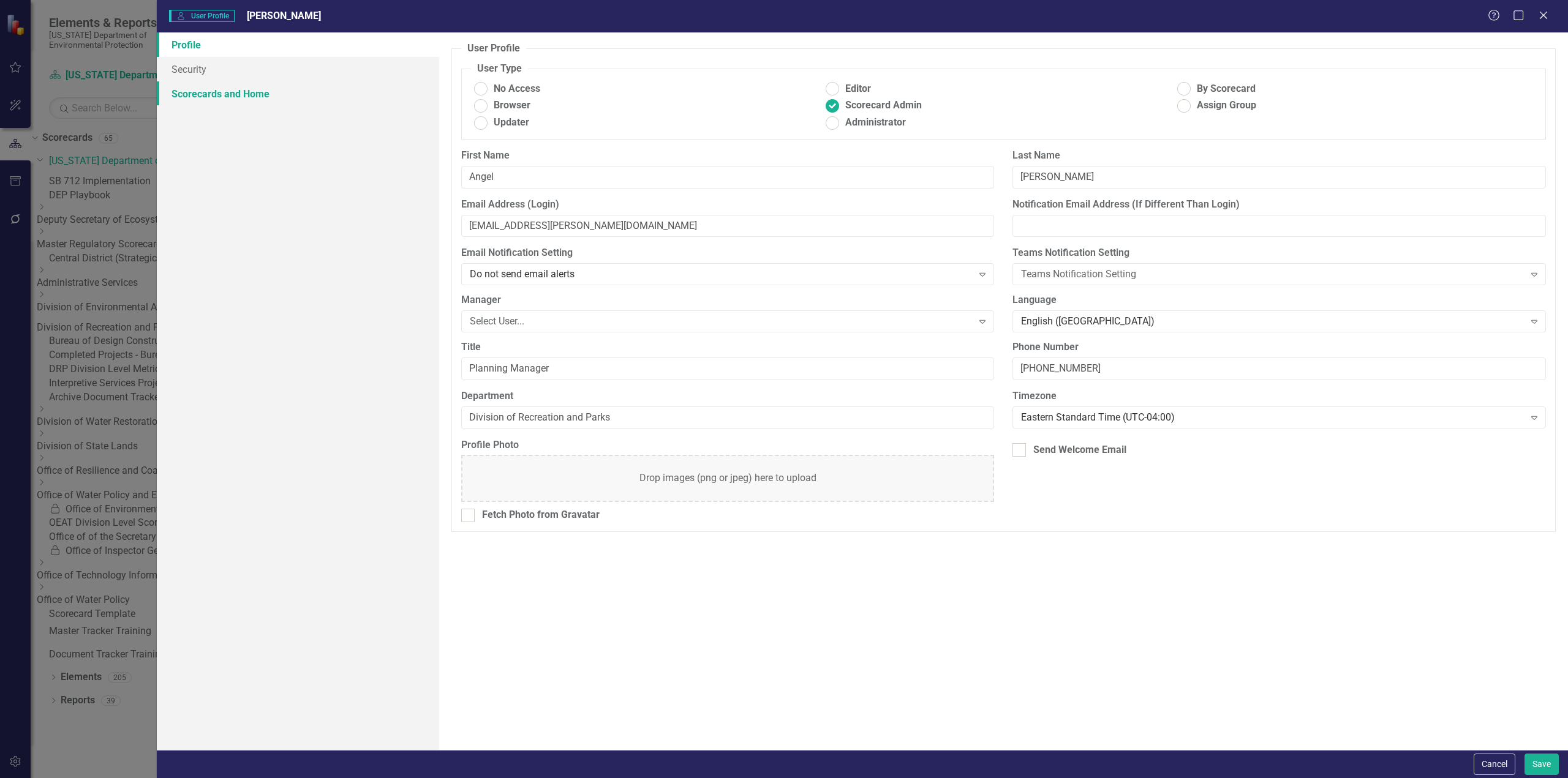
click at [247, 97] on link "Scorecards and Home" at bounding box center [298, 94] width 282 height 25
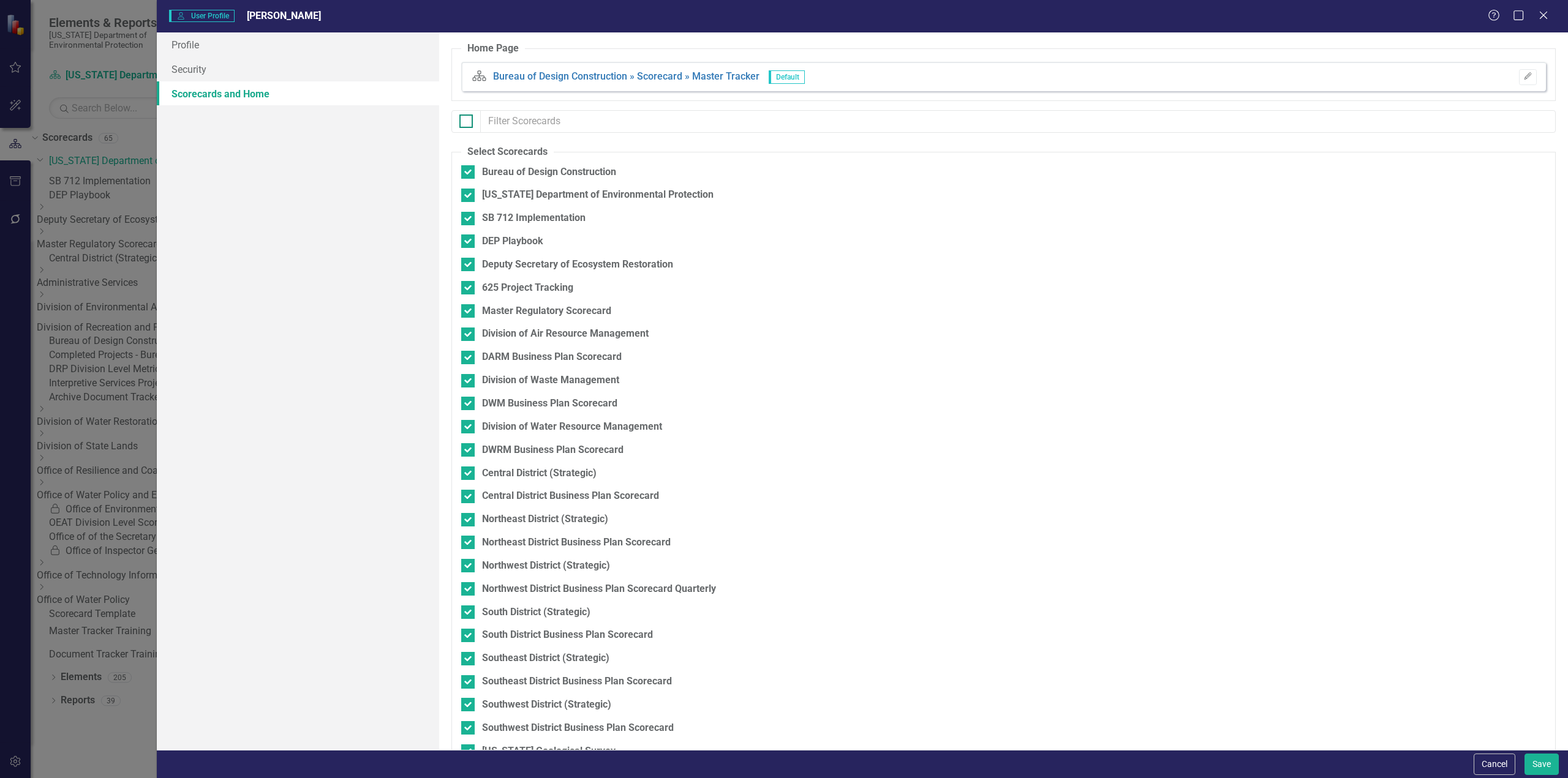
click at [462, 125] on div at bounding box center [466, 121] width 14 height 14
click at [462, 123] on input "checkbox" at bounding box center [463, 118] width 8 height 8
checkbox input "true"
click at [465, 124] on div at bounding box center [466, 121] width 14 height 14
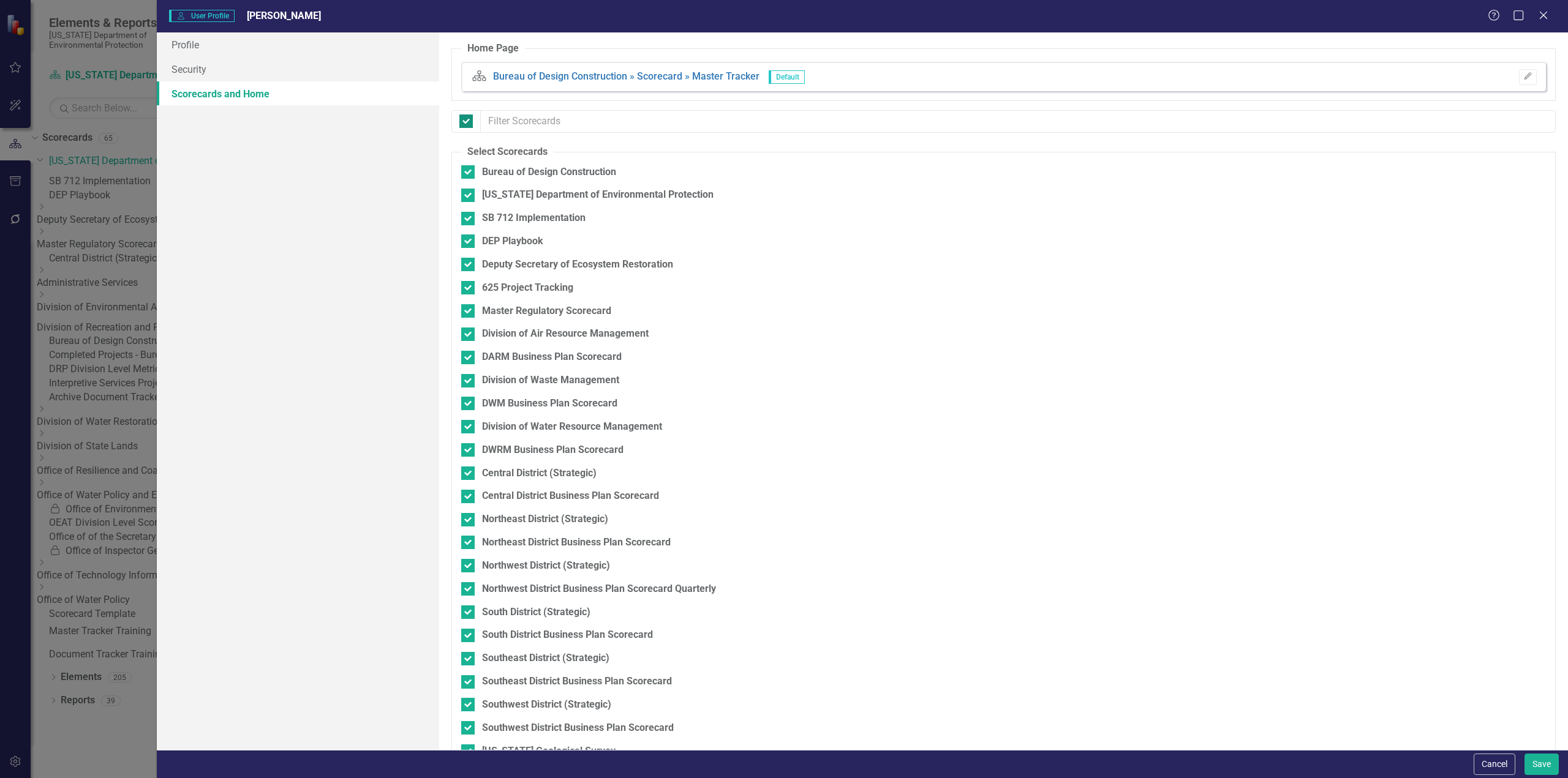
click at [465, 123] on input "checkbox" at bounding box center [463, 118] width 8 height 8
checkbox input "false"
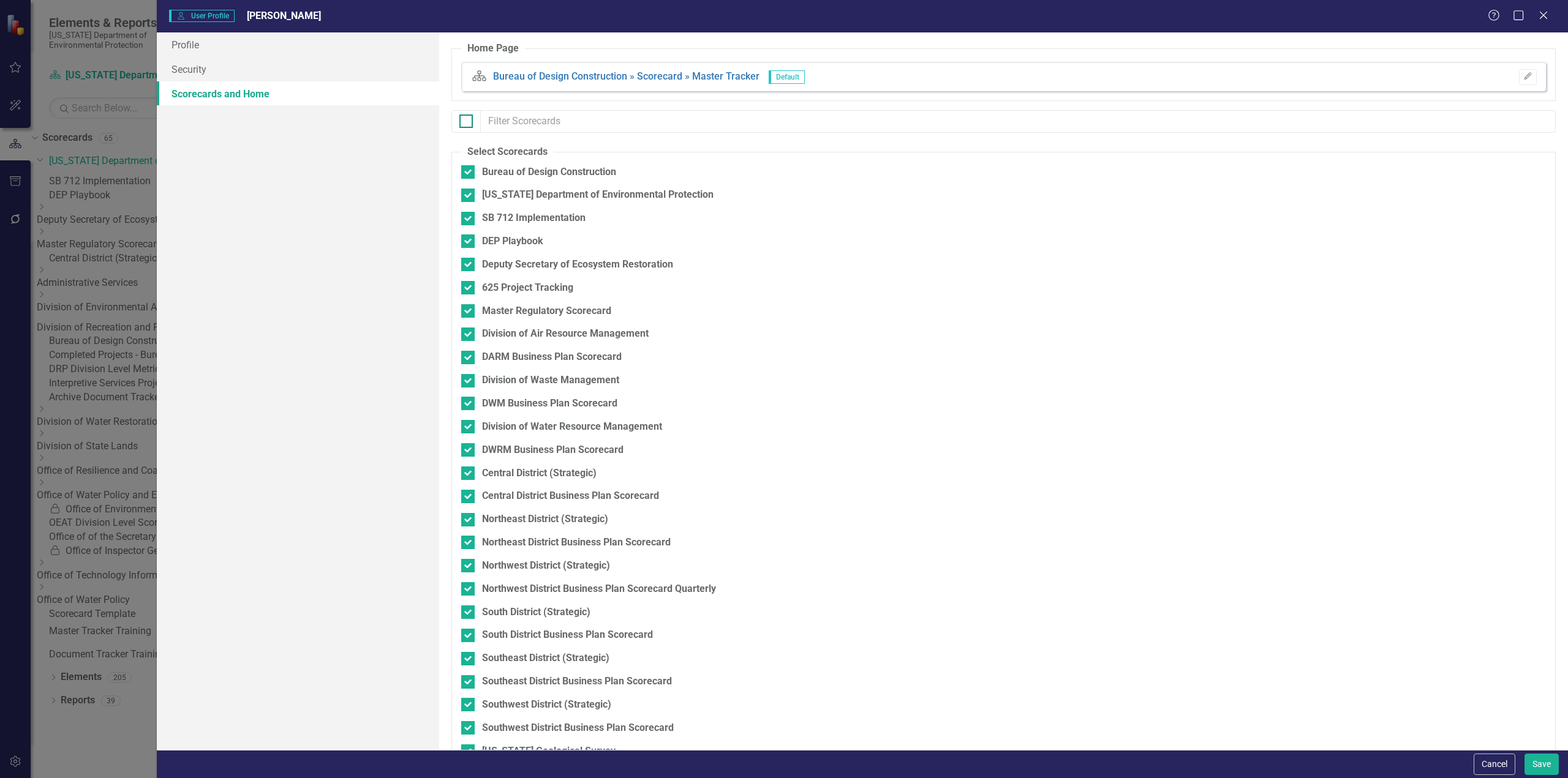
checkbox input "false"
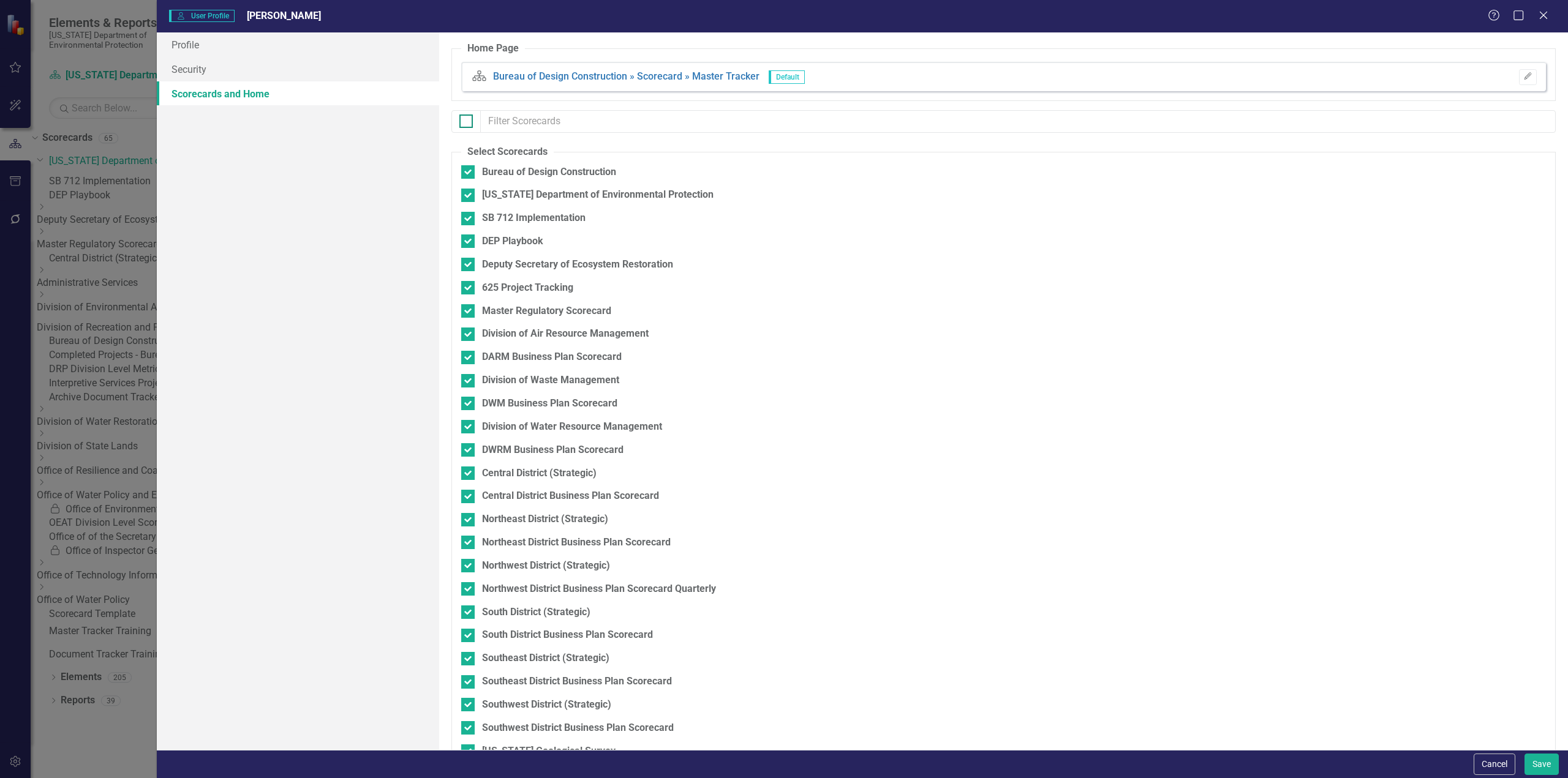
checkbox input "false"
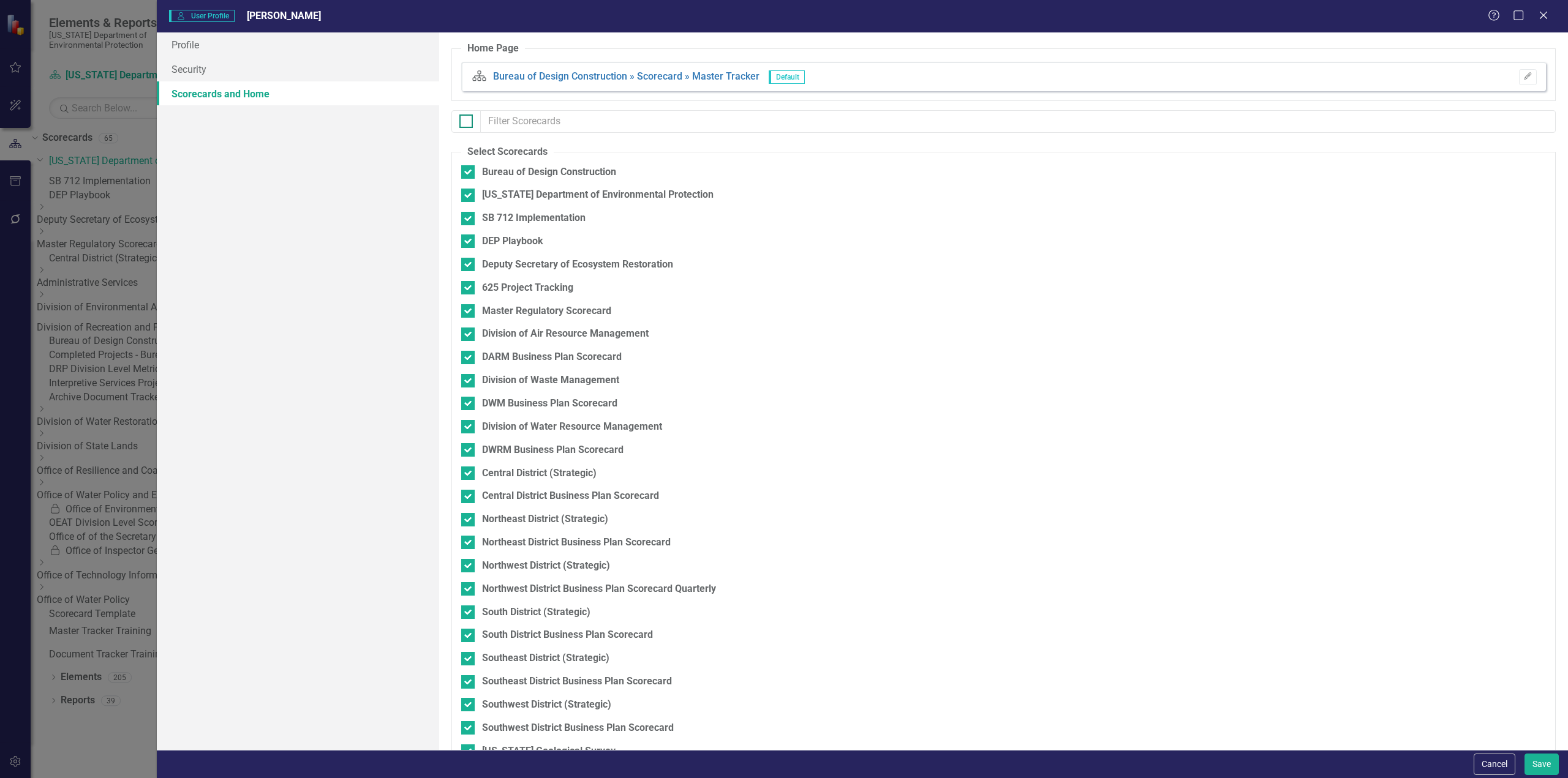
checkbox input "false"
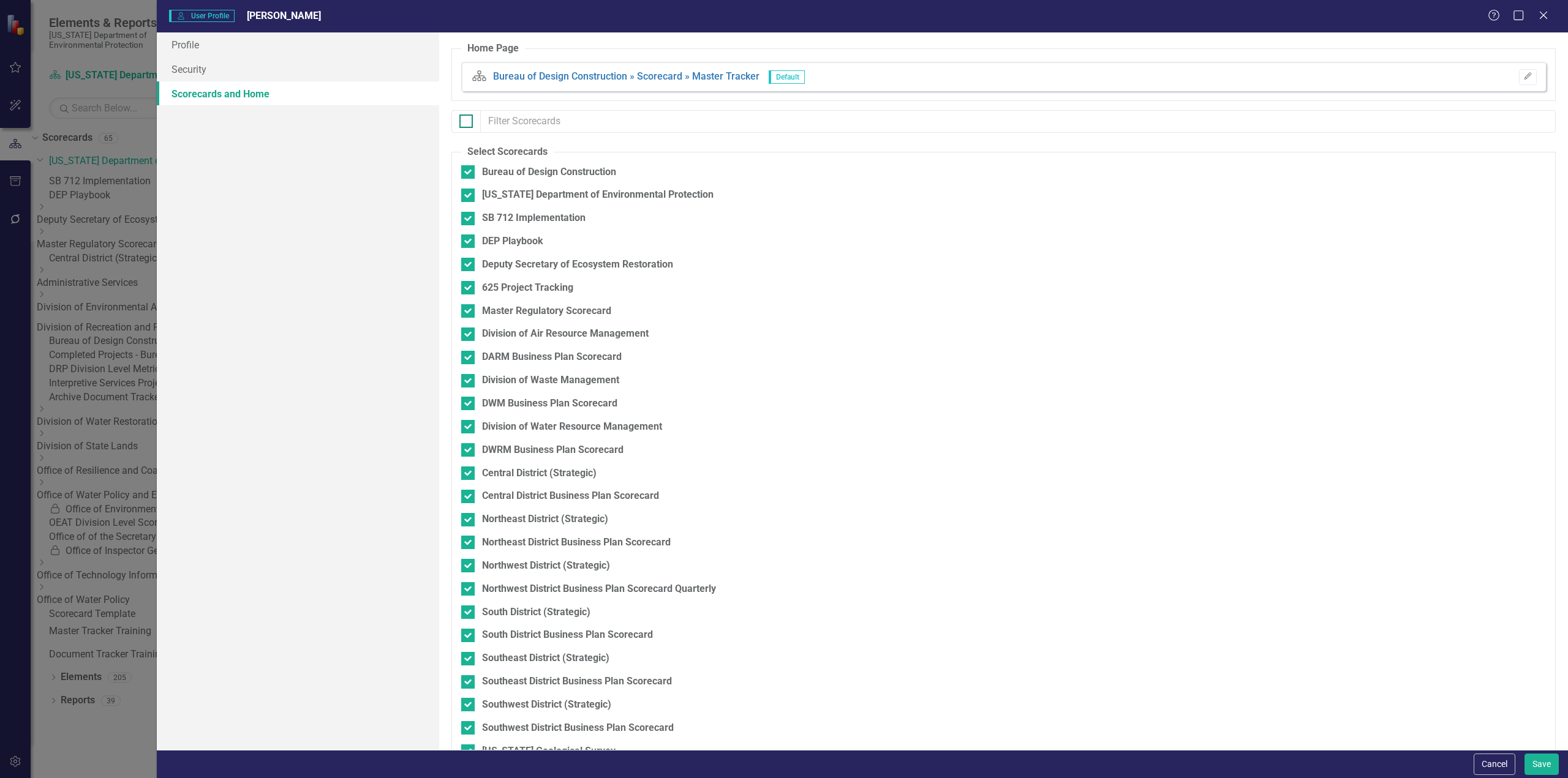
checkbox input "false"
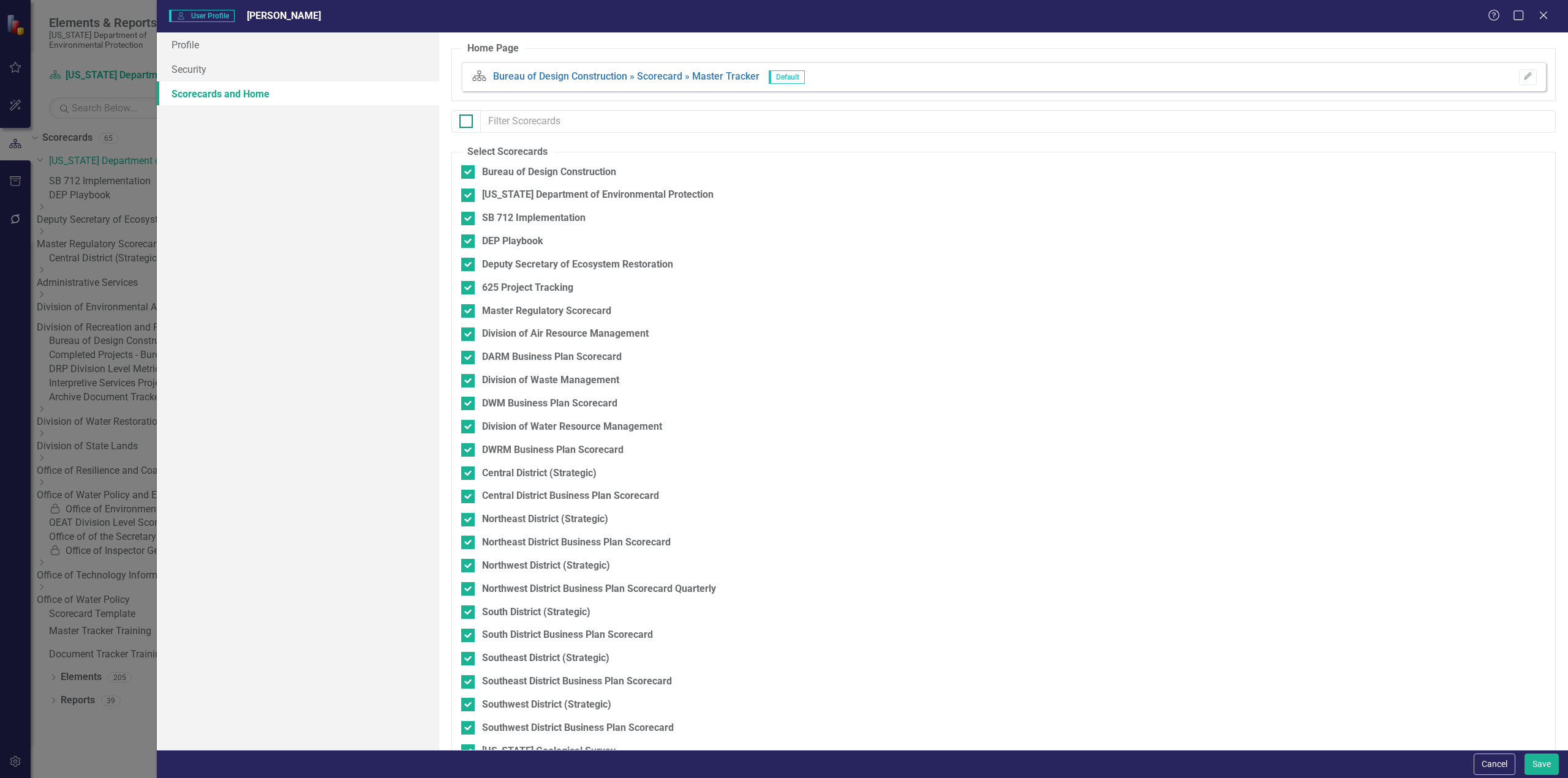
checkbox input "false"
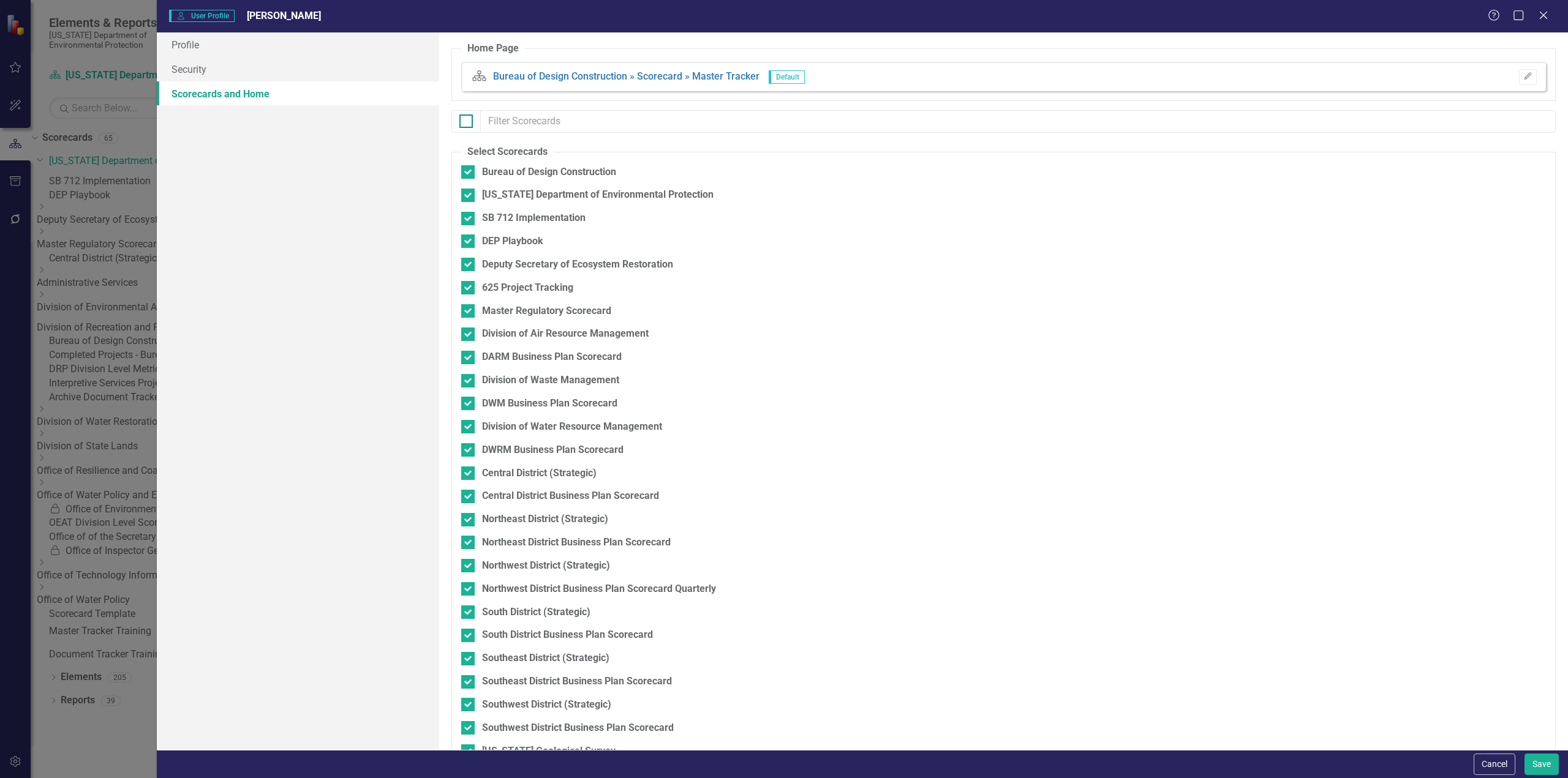
checkbox input "false"
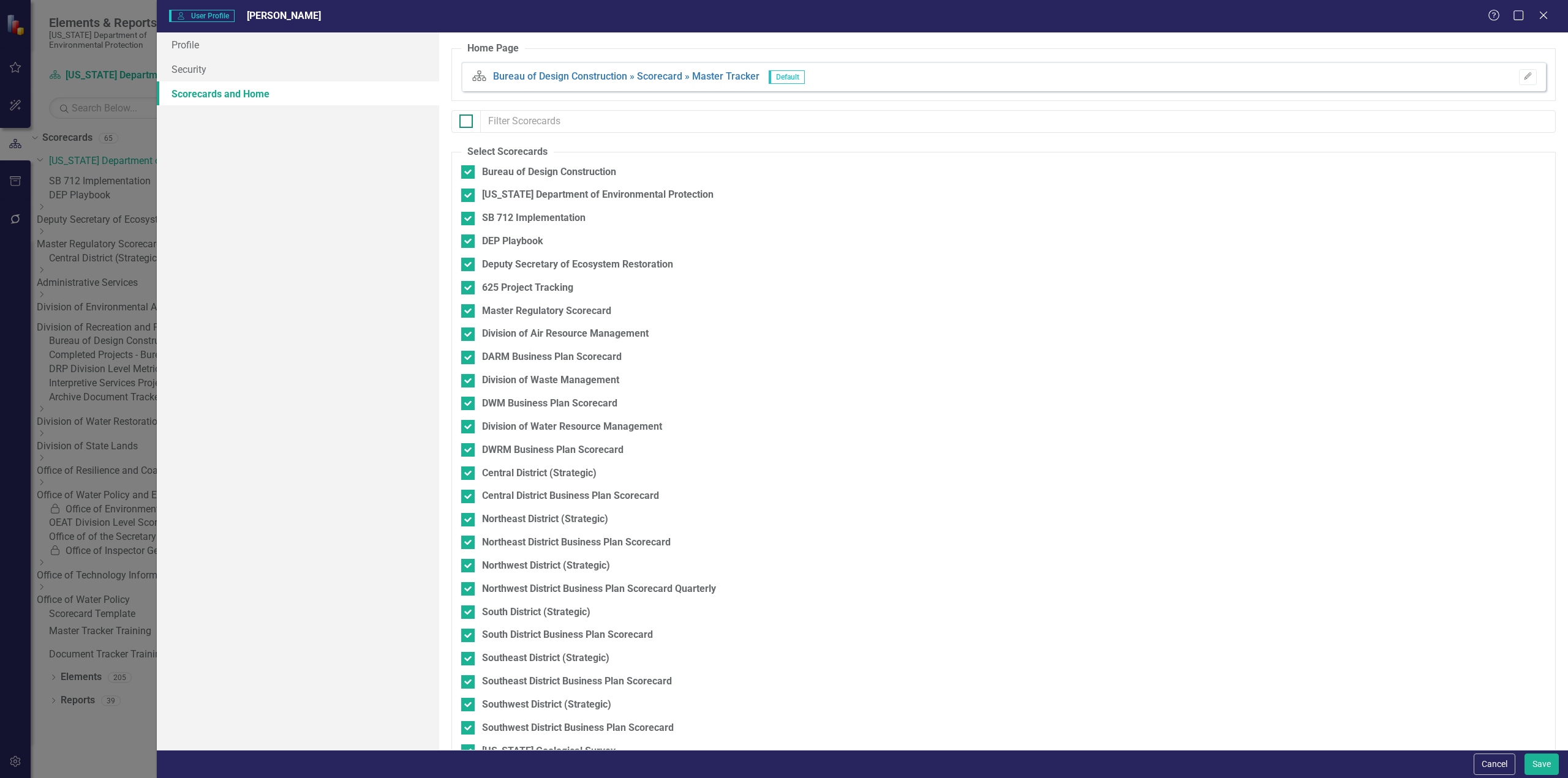
checkbox input "false"
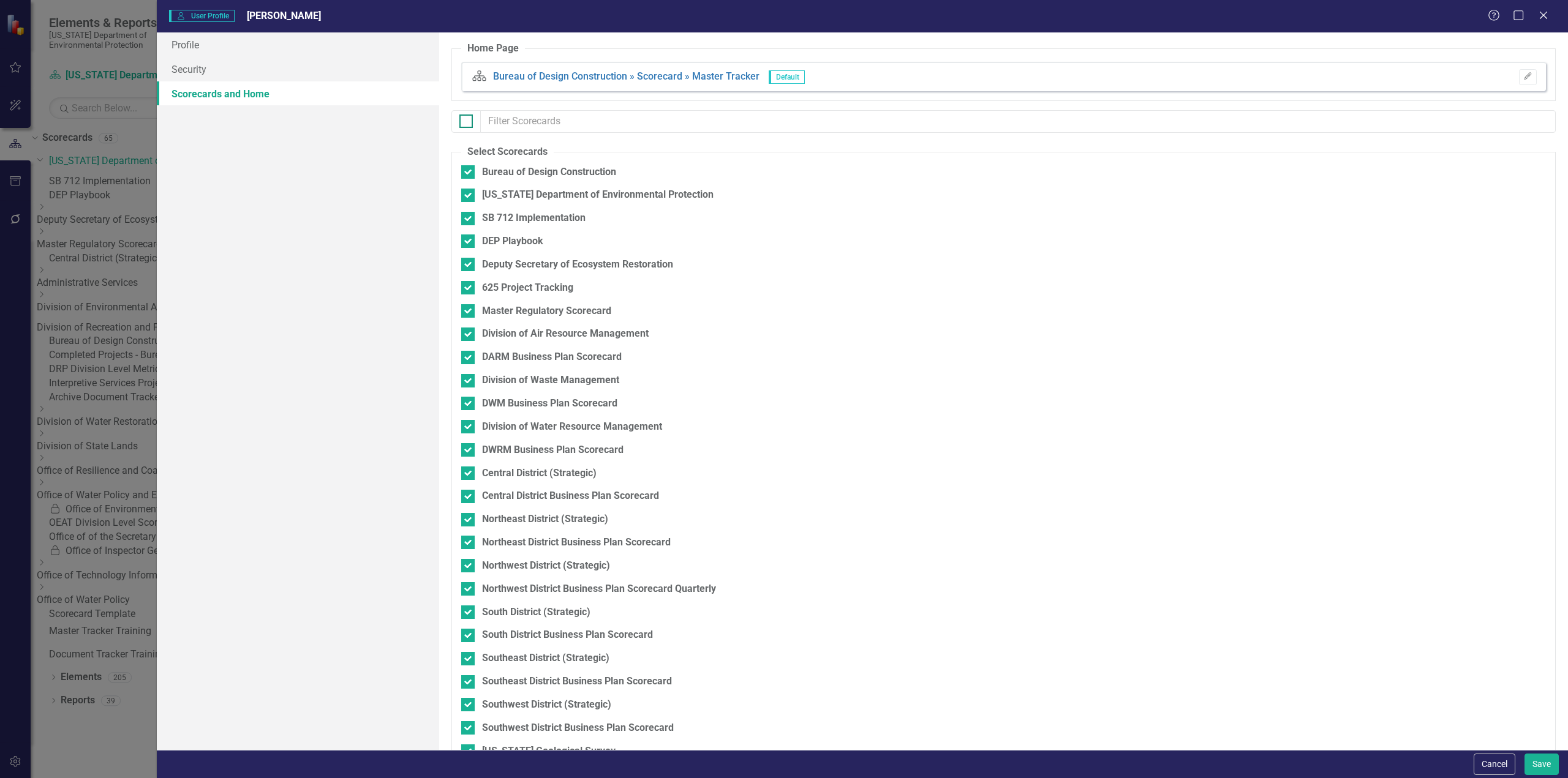
checkbox input "false"
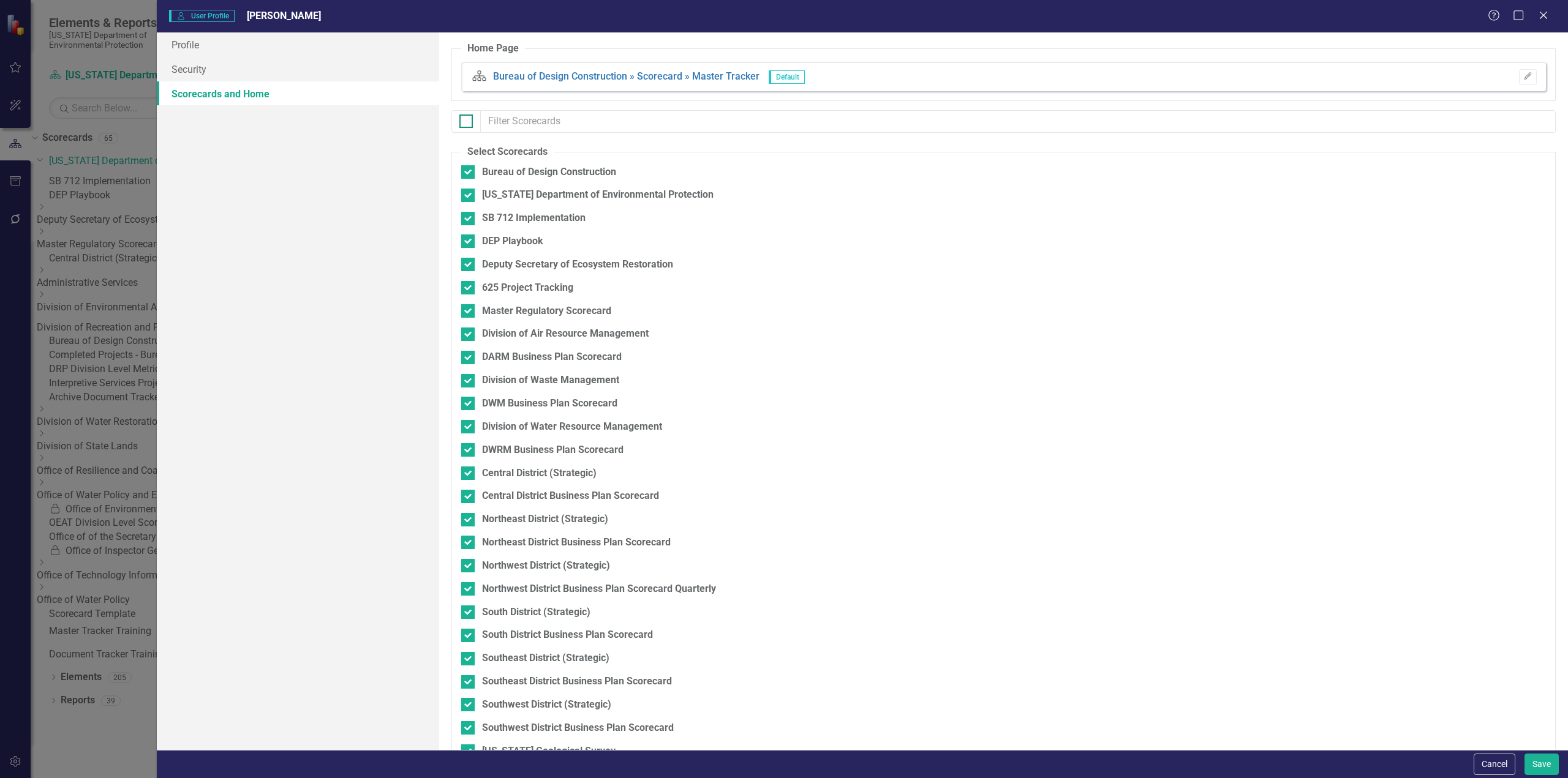
checkbox input "false"
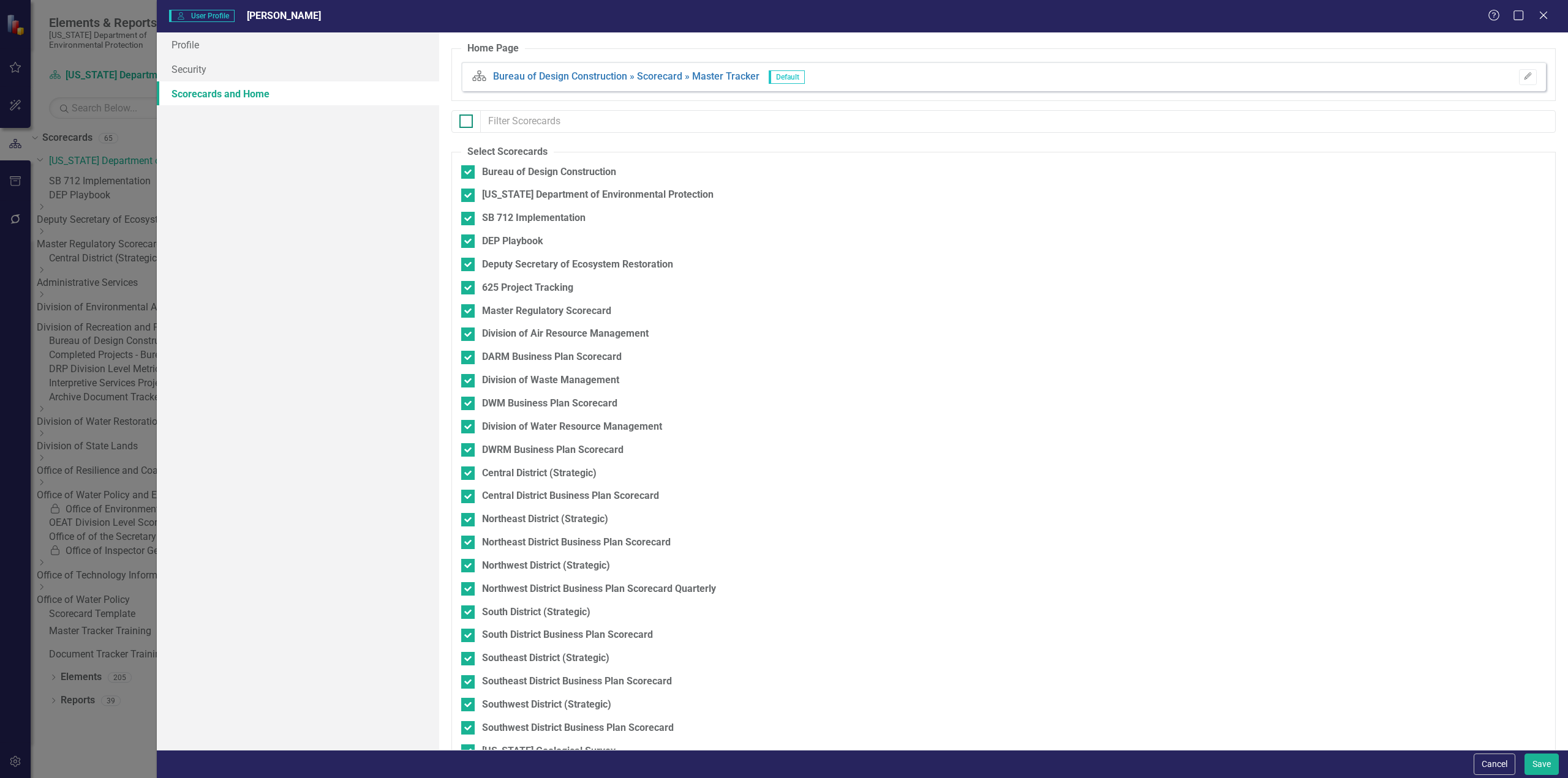
checkbox input "false"
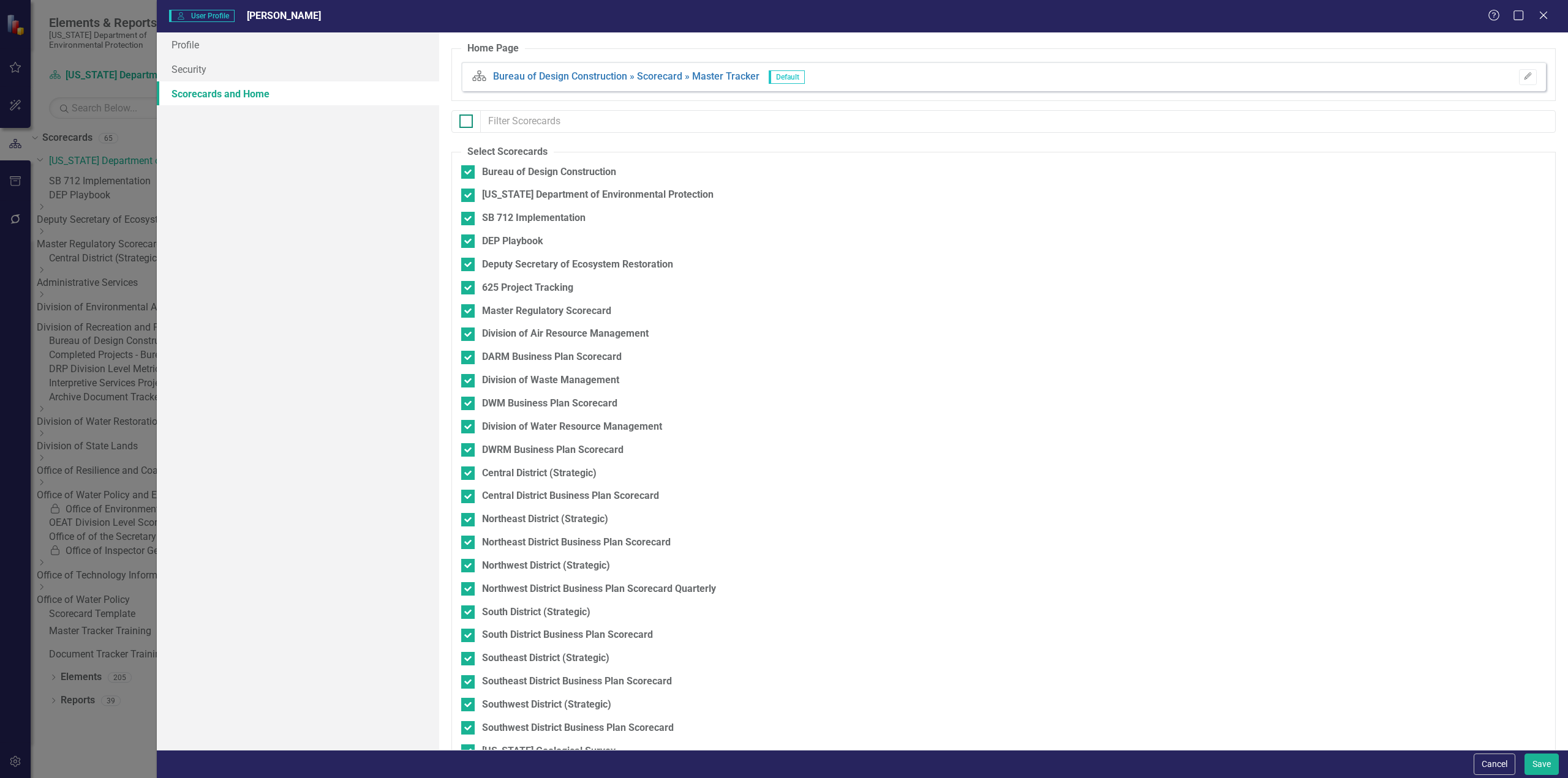
checkbox input "false"
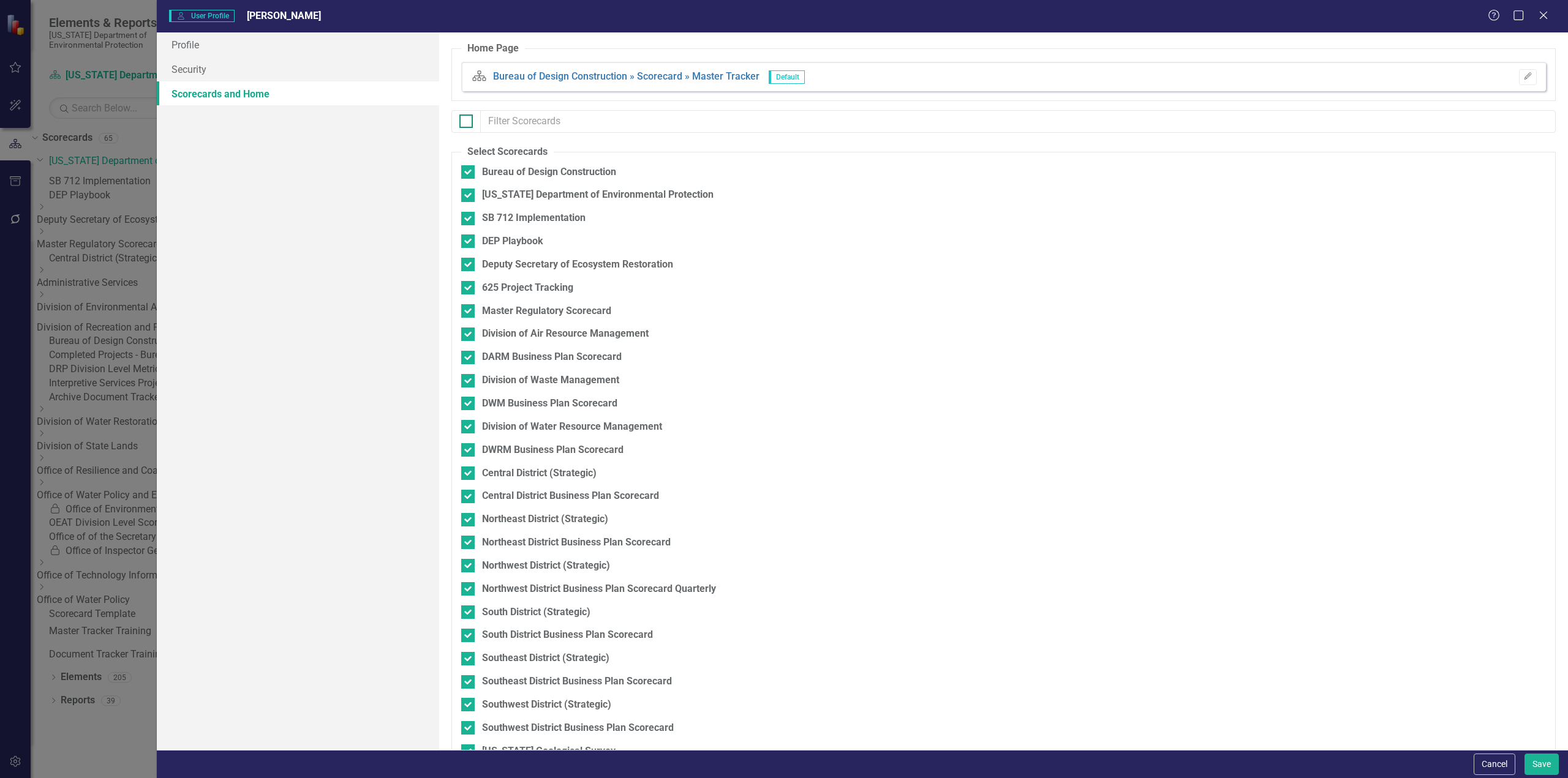
checkbox input "false"
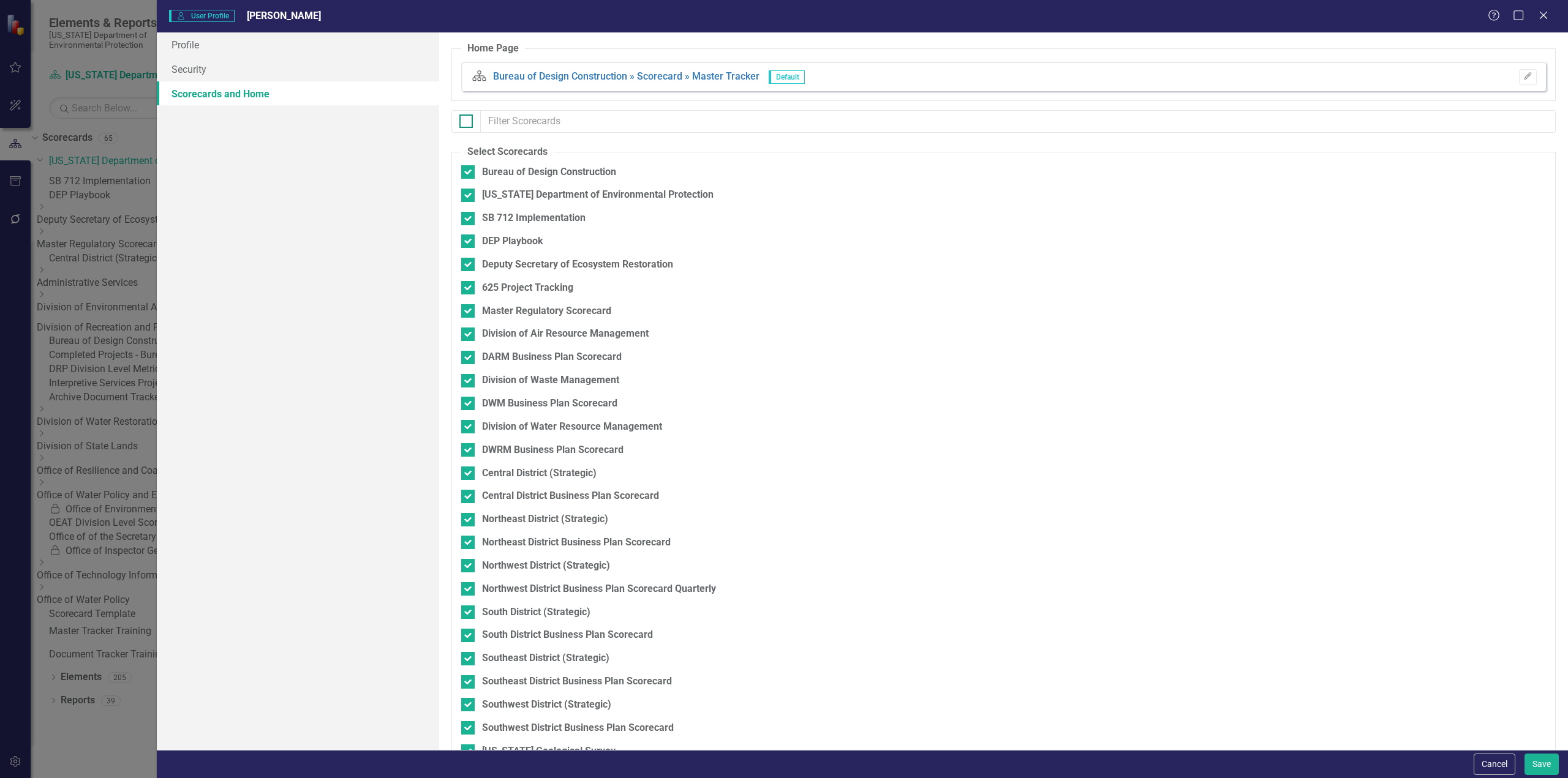
checkbox input "false"
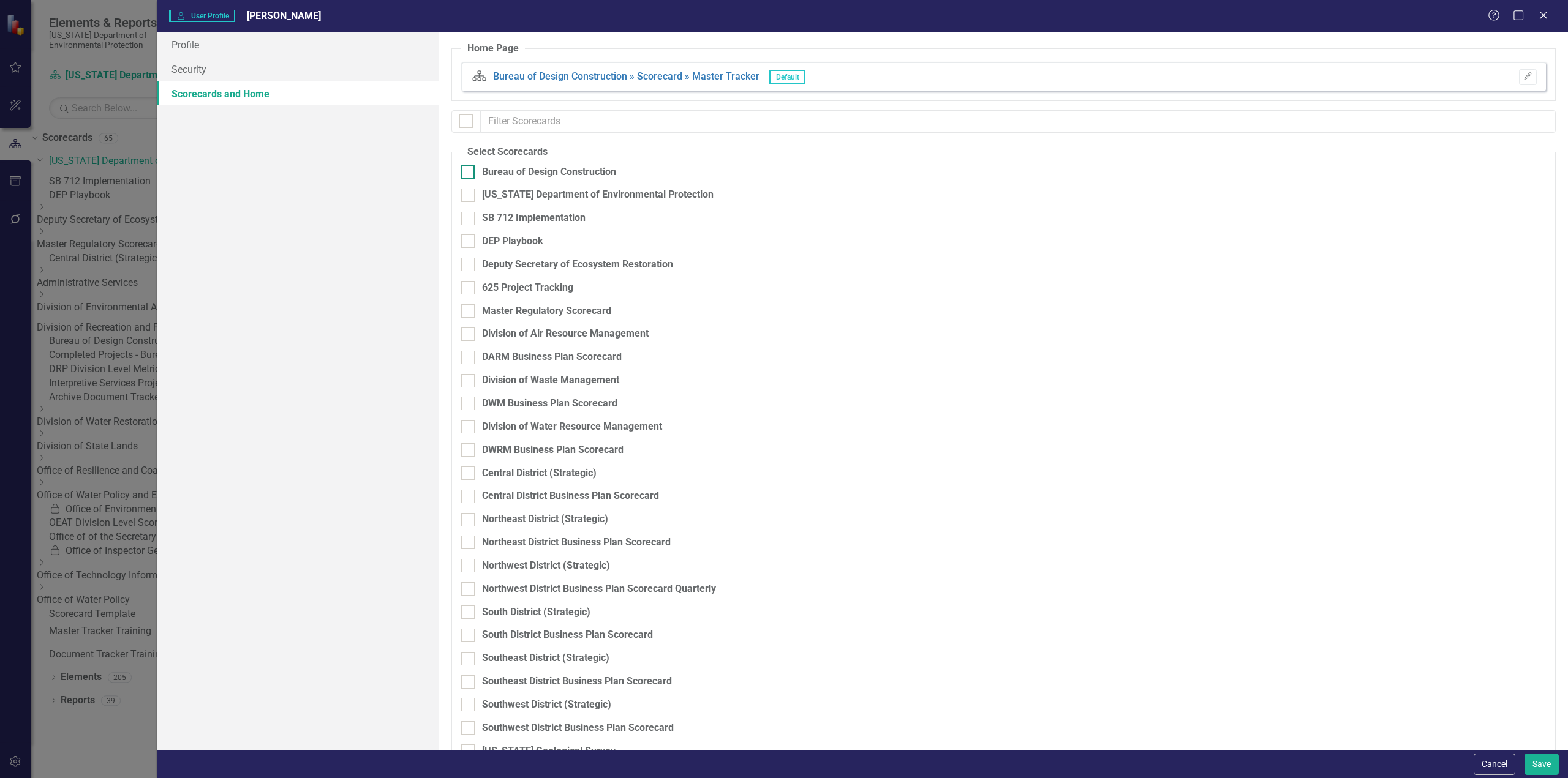
click at [470, 174] on div at bounding box center [468, 172] width 14 height 14
click at [469, 173] on input "Bureau of Design Construction" at bounding box center [465, 169] width 8 height 8
checkbox input "true"
click at [583, 126] on input "text" at bounding box center [1018, 121] width 1075 height 23
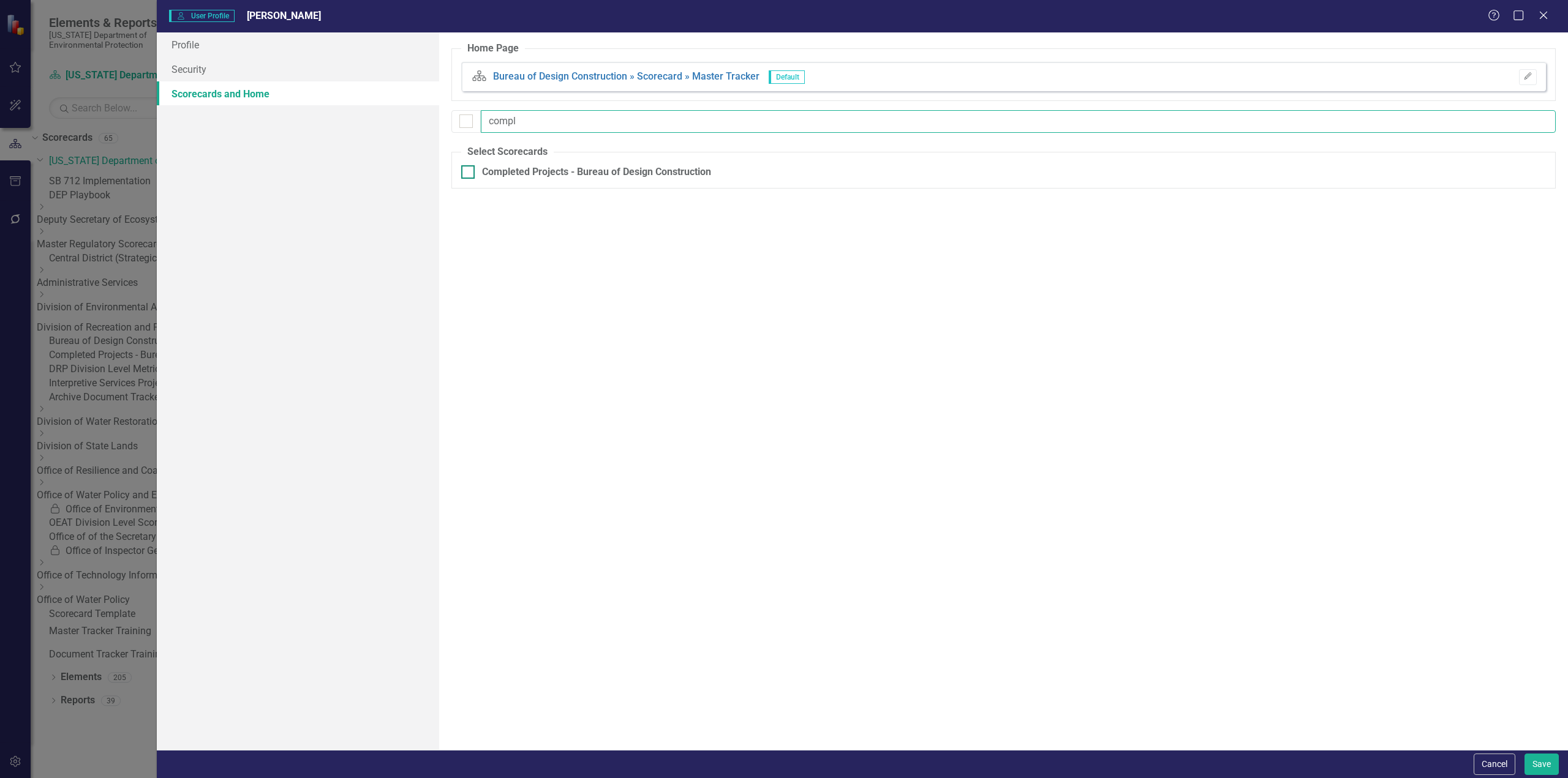
type input "compl"
click at [462, 172] on input "Completed Projects - Bureau of Design Construction" at bounding box center [465, 169] width 8 height 8
checkbox input "true"
drag, startPoint x: 541, startPoint y: 125, endPoint x: 456, endPoint y: 117, distance: 85.4
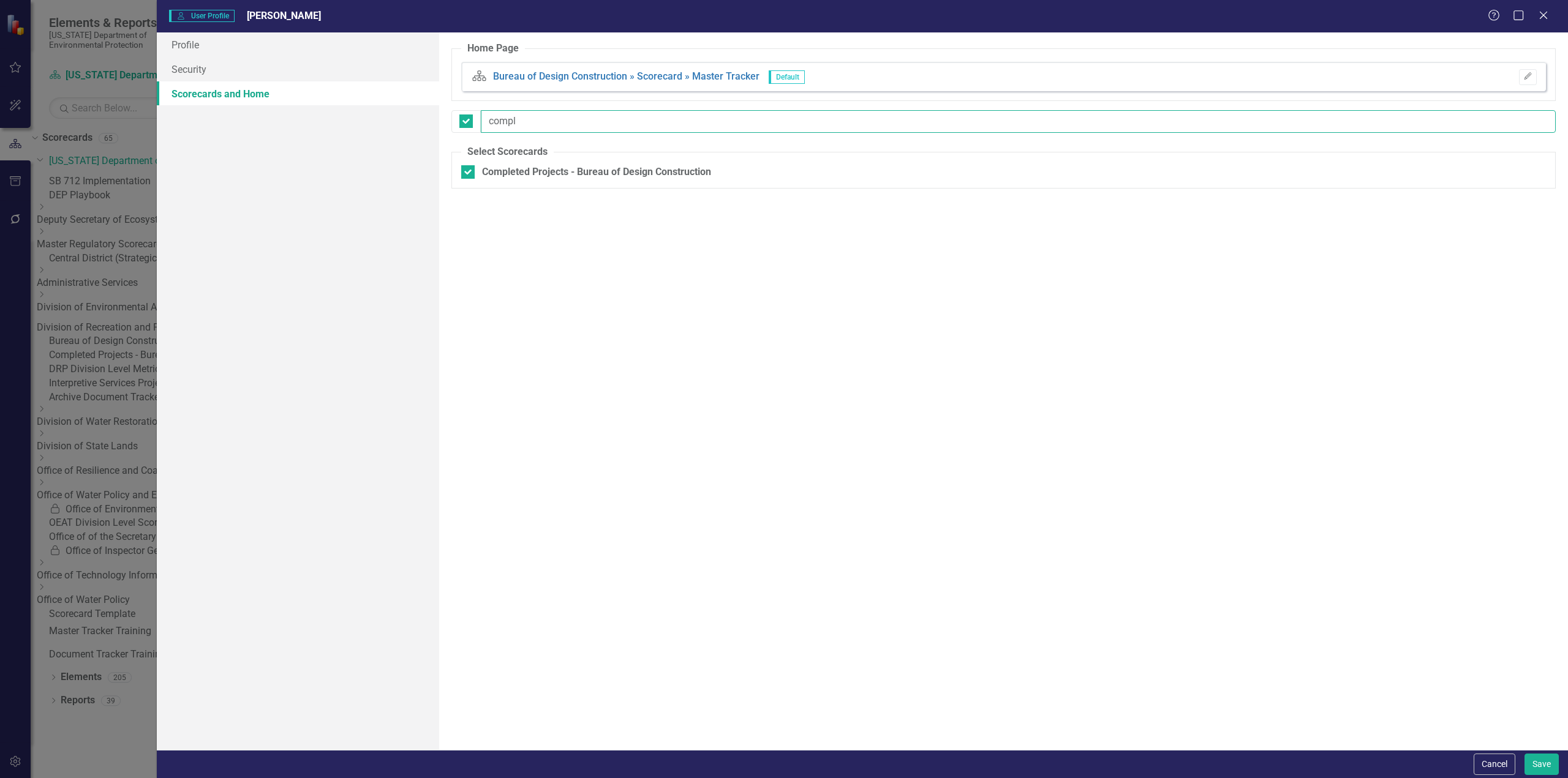
click at [456, 117] on div "compl" at bounding box center [1004, 121] width 1104 height 23
type input "a"
checkbox input "false"
type input "archi"
click at [471, 192] on div at bounding box center [468, 195] width 14 height 14
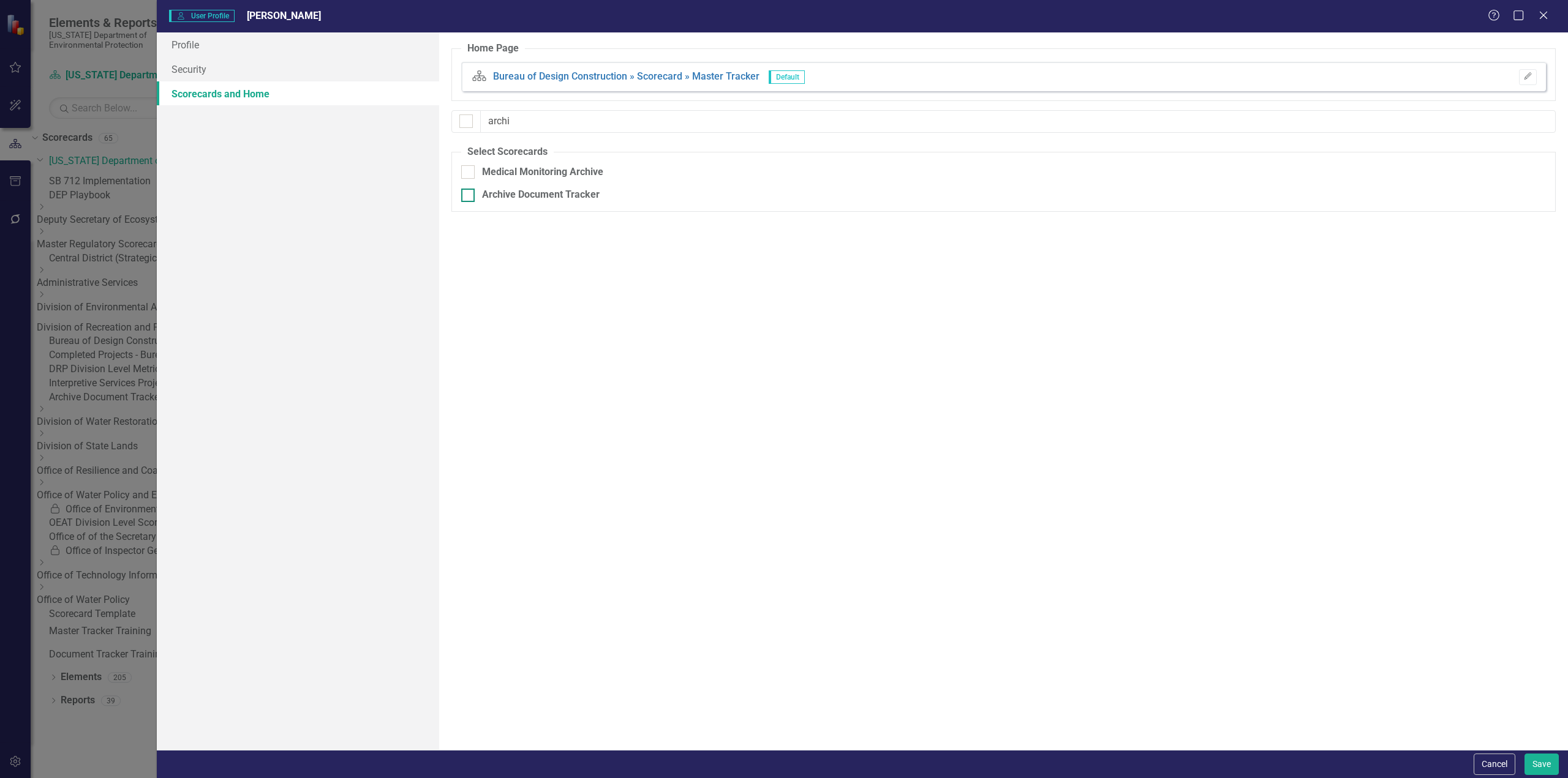
click at [469, 192] on input "Archive Document Tracker" at bounding box center [465, 192] width 8 height 8
checkbox input "true"
drag, startPoint x: 537, startPoint y: 127, endPoint x: 466, endPoint y: 116, distance: 71.8
click at [466, 116] on div "archi" at bounding box center [1004, 121] width 1104 height 23
type input "d"
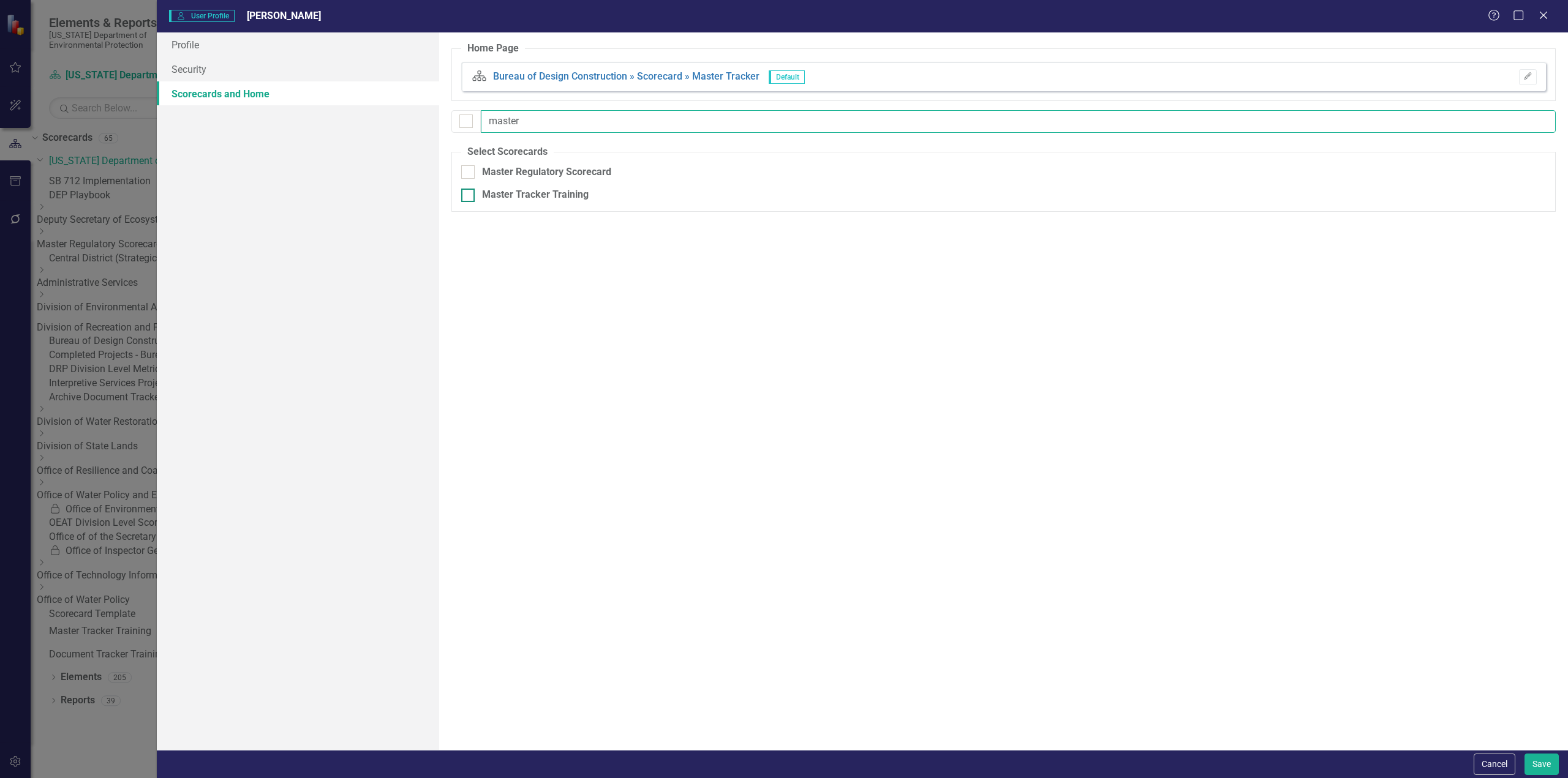
type input "master"
click at [463, 194] on input "Master Tracker Training" at bounding box center [465, 192] width 8 height 8
checkbox input "true"
click at [1538, 770] on button "Save" at bounding box center [1541, 764] width 34 height 21
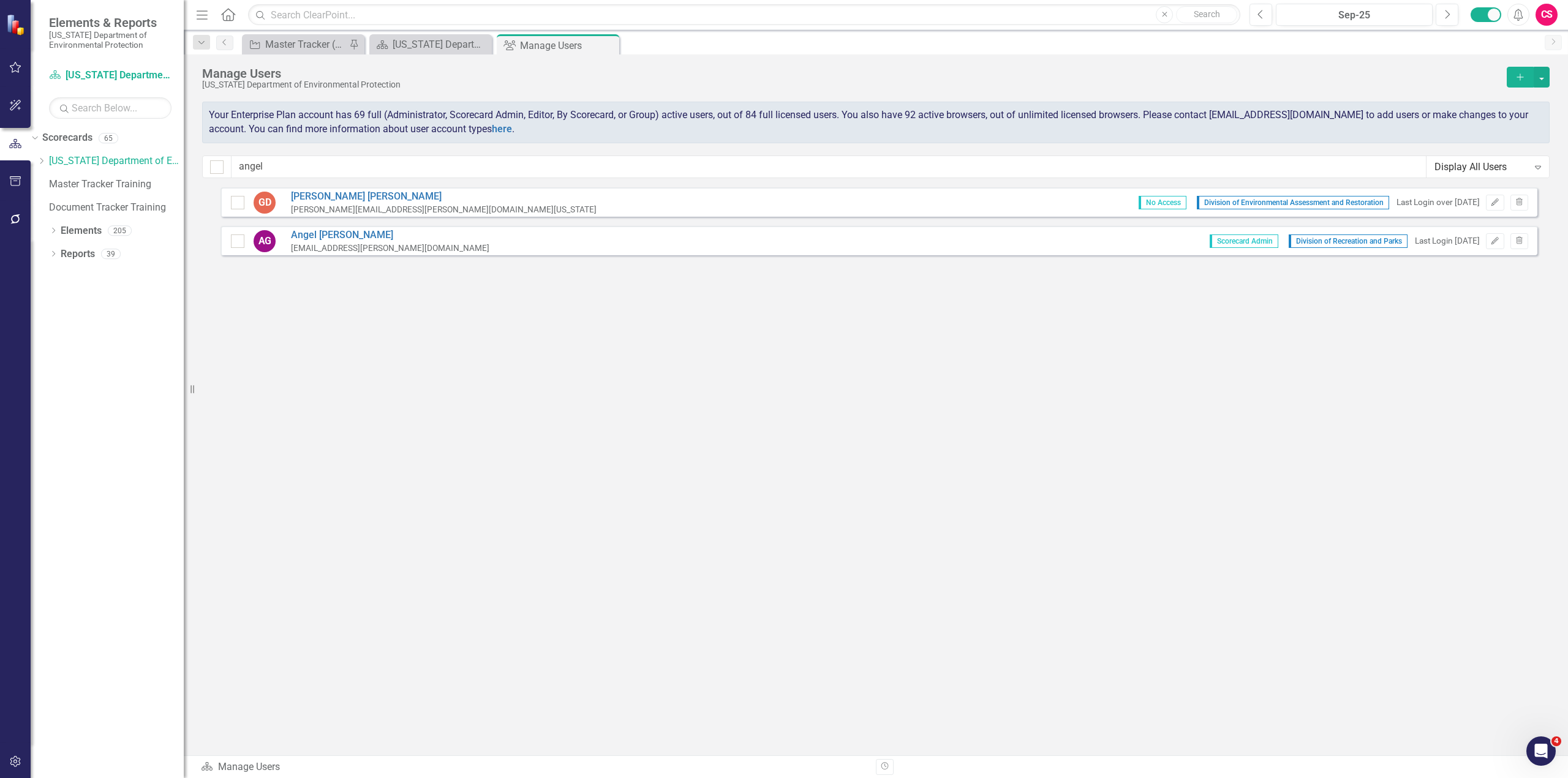
click at [1548, 23] on div "CS" at bounding box center [1546, 15] width 22 height 22
click at [1507, 182] on link "Logout Log Out" at bounding box center [1509, 177] width 97 height 23
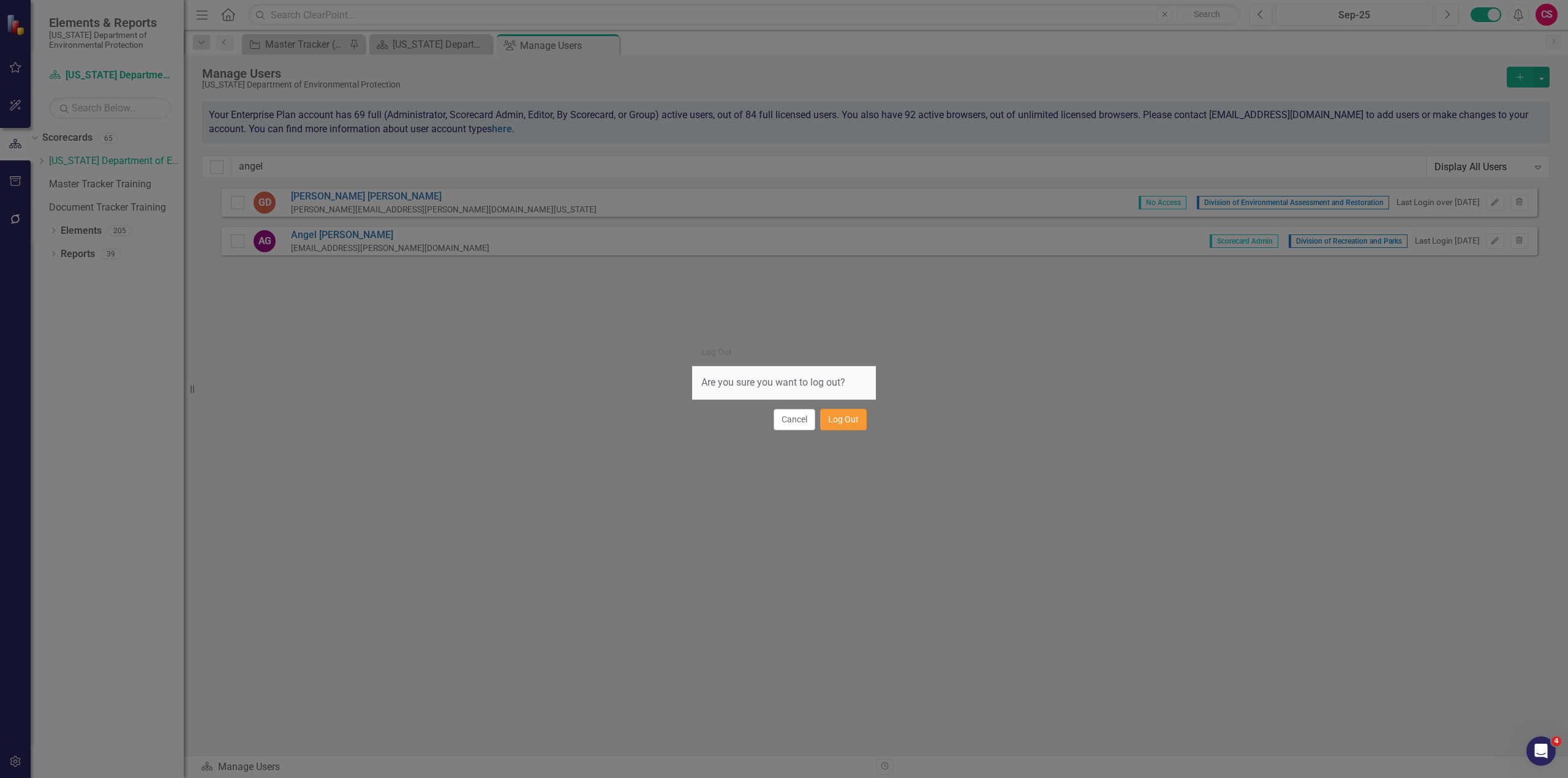
click at [838, 420] on button "Log Out" at bounding box center [843, 419] width 46 height 21
